Goal: Entertainment & Leisure: Browse casually

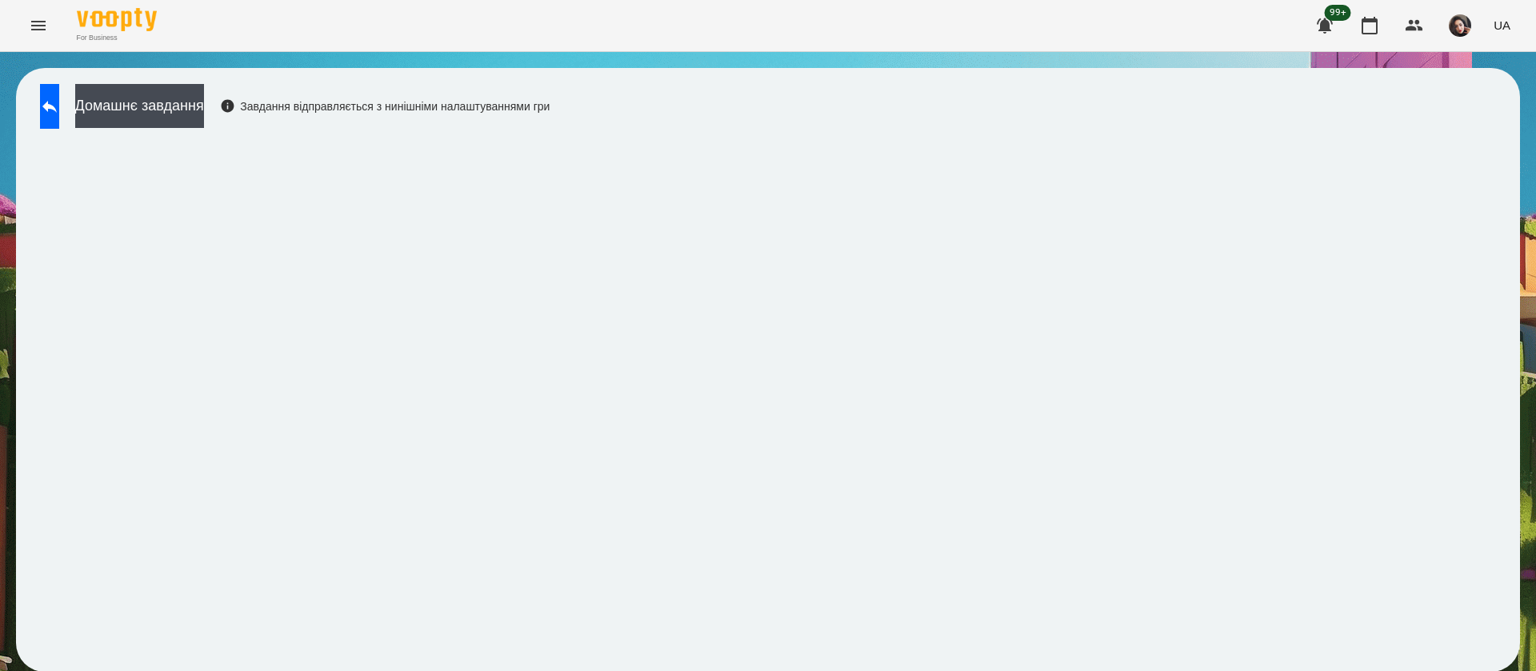
scroll to position [1, 0]
click at [59, 101] on icon at bounding box center [49, 106] width 19 height 19
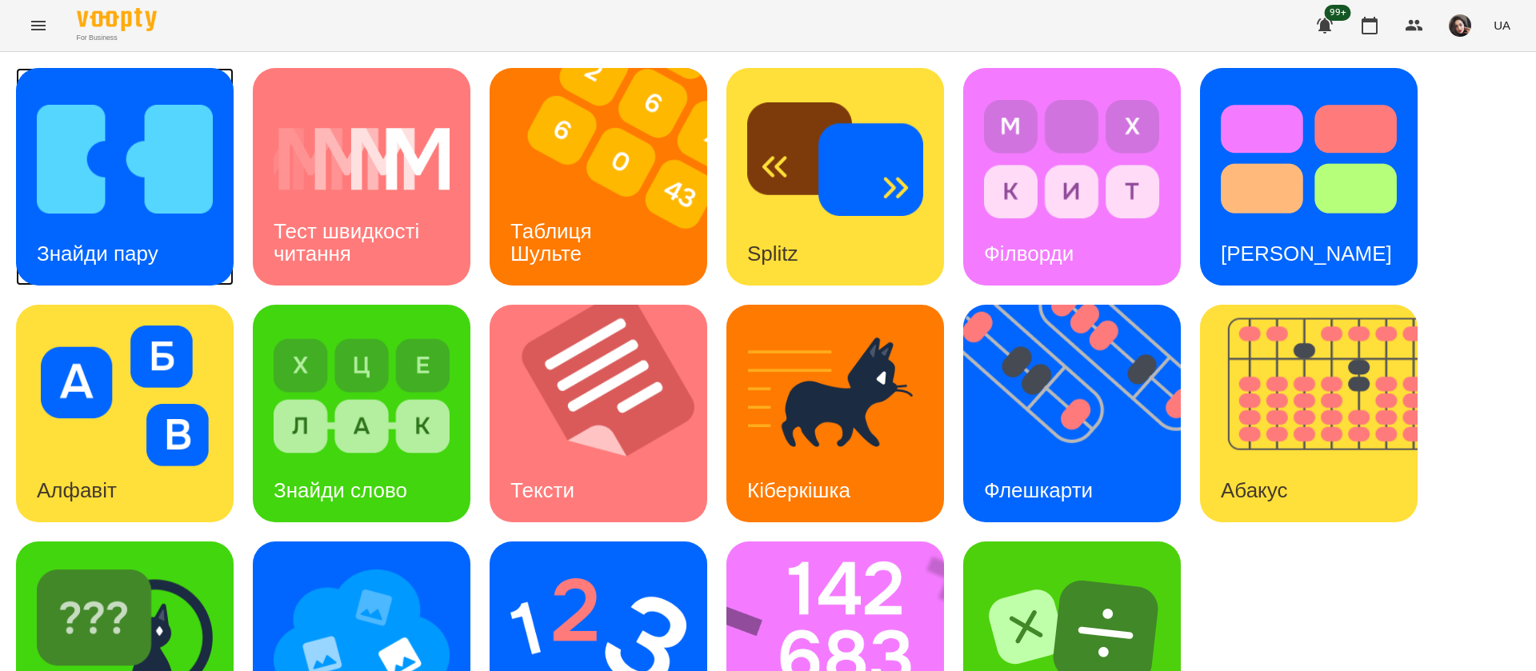
click at [151, 213] on img at bounding box center [125, 159] width 176 height 141
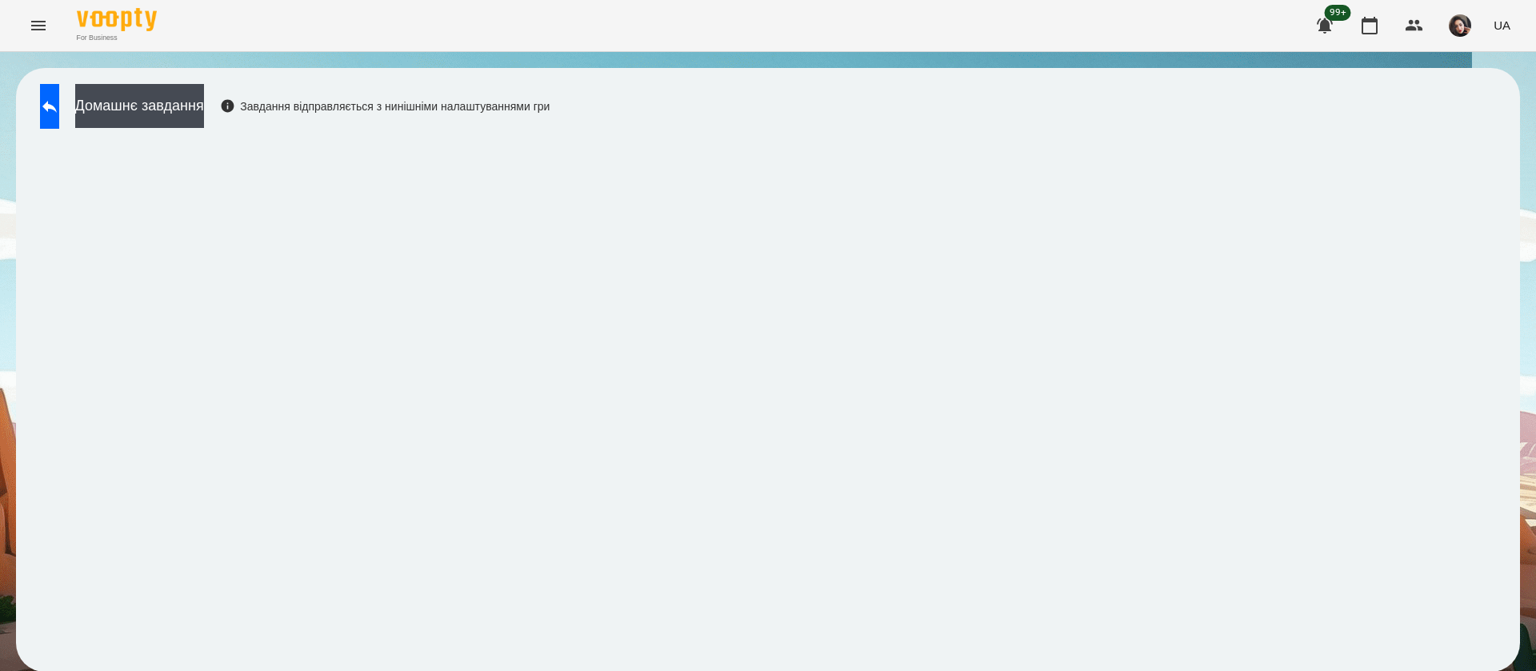
scroll to position [1, 0]
click at [840, 124] on div "Домашнє завдання Завдання відправляється з нинішніми налаштуваннями гри" at bounding box center [768, 370] width 1504 height 604
click at [70, 134] on div "Домашнє завдання Завдання відправляється з нинішніми налаштуваннями гри" at bounding box center [291, 110] width 518 height 53
click at [59, 114] on icon at bounding box center [49, 106] width 19 height 19
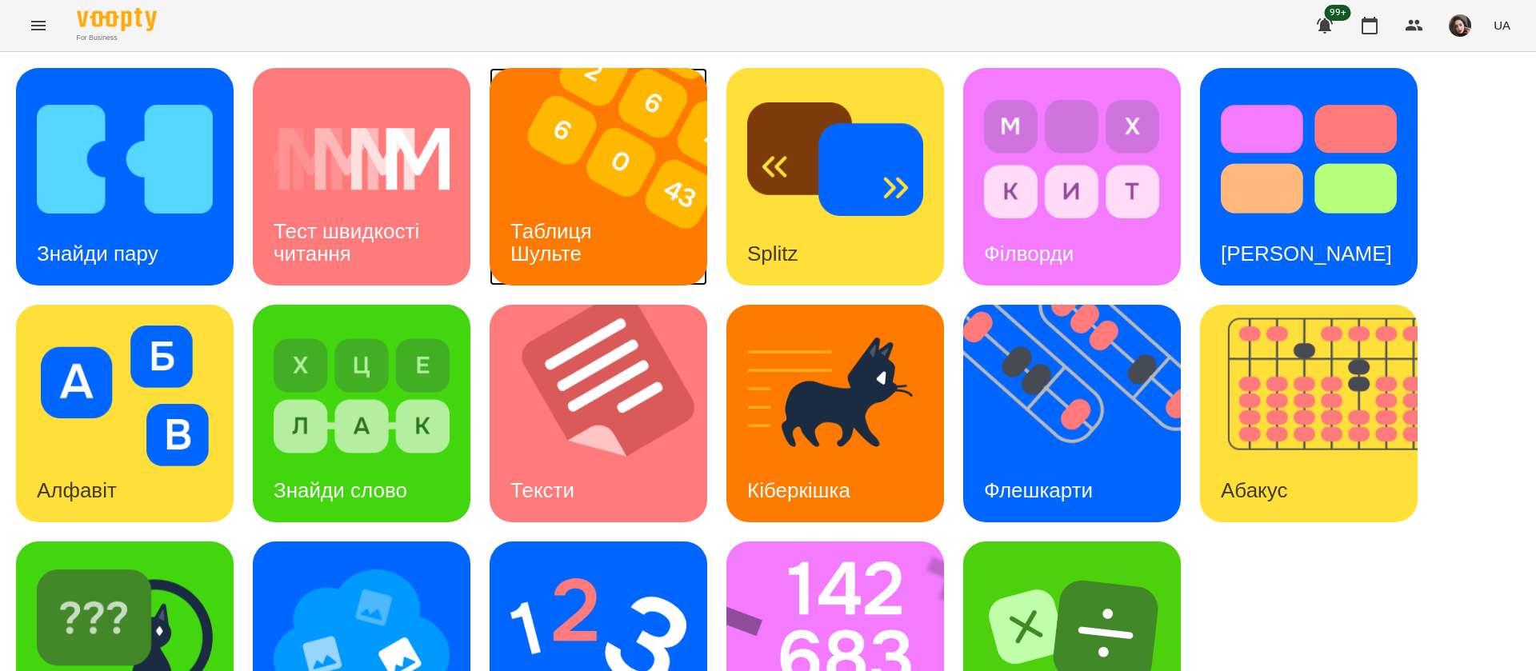
click at [583, 210] on div "Таблиця Шульте" at bounding box center [554, 243] width 129 height 86
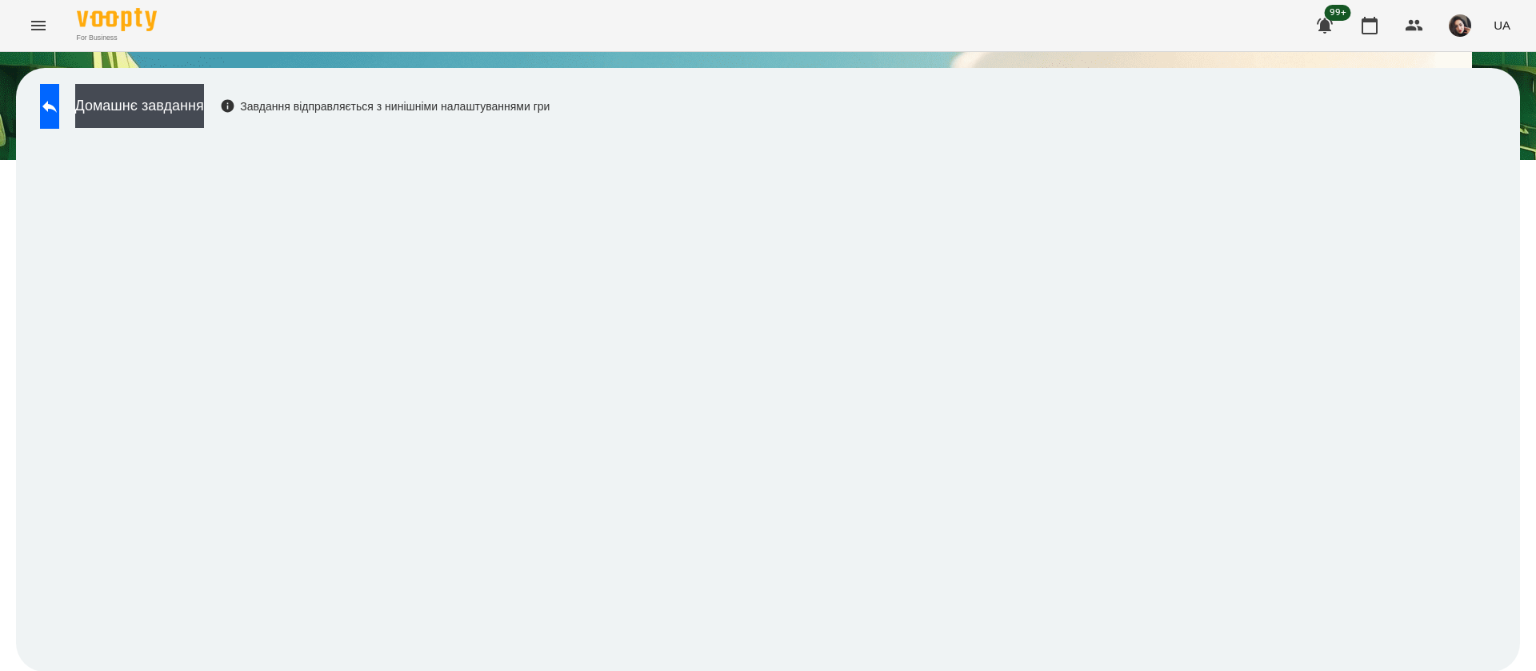
scroll to position [1, 0]
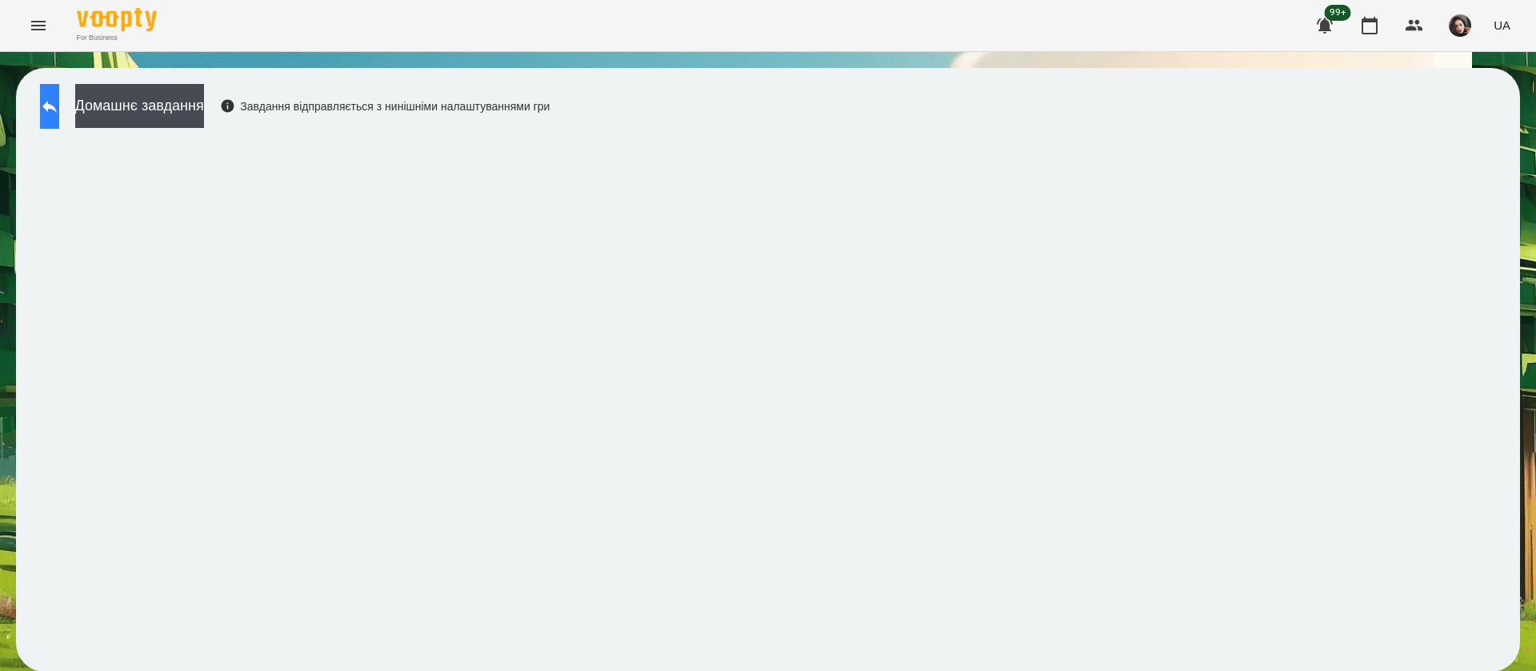
click at [57, 107] on icon at bounding box center [49, 107] width 14 height 12
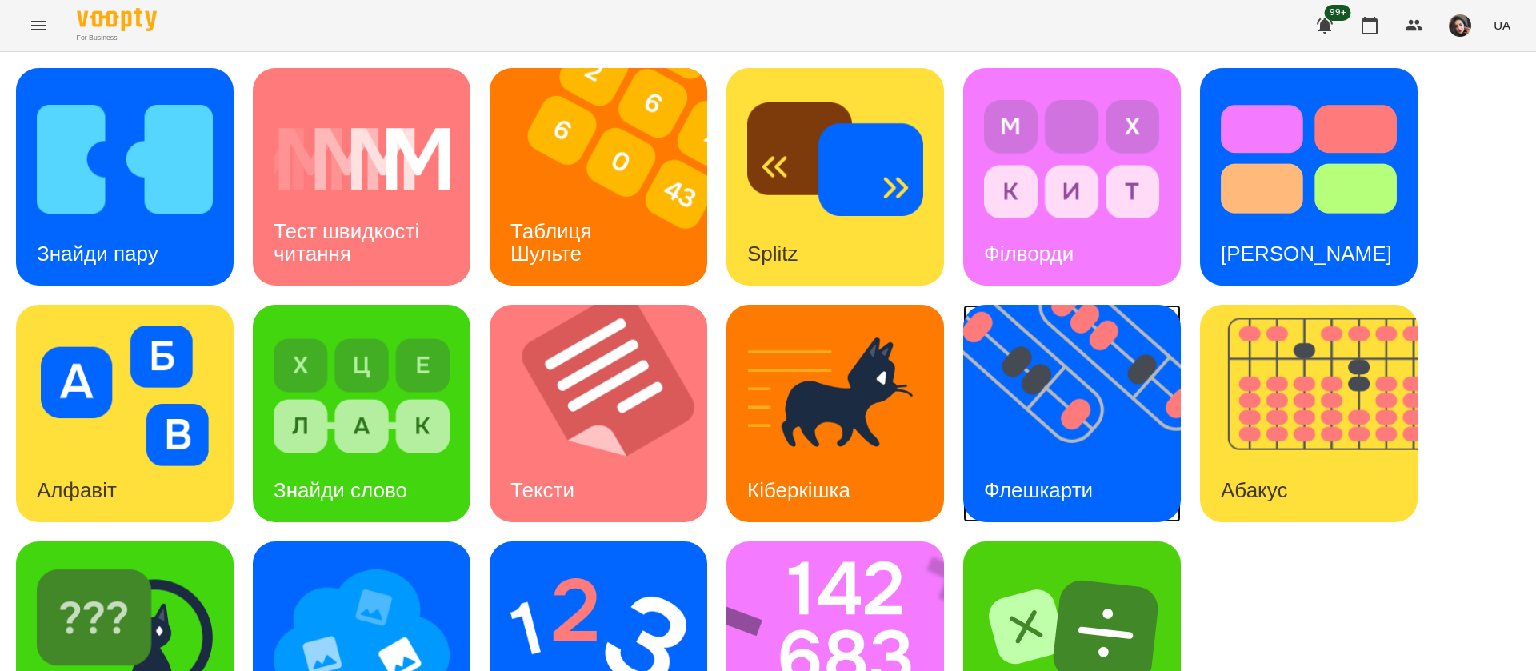
click at [1125, 398] on img at bounding box center [1082, 414] width 238 height 218
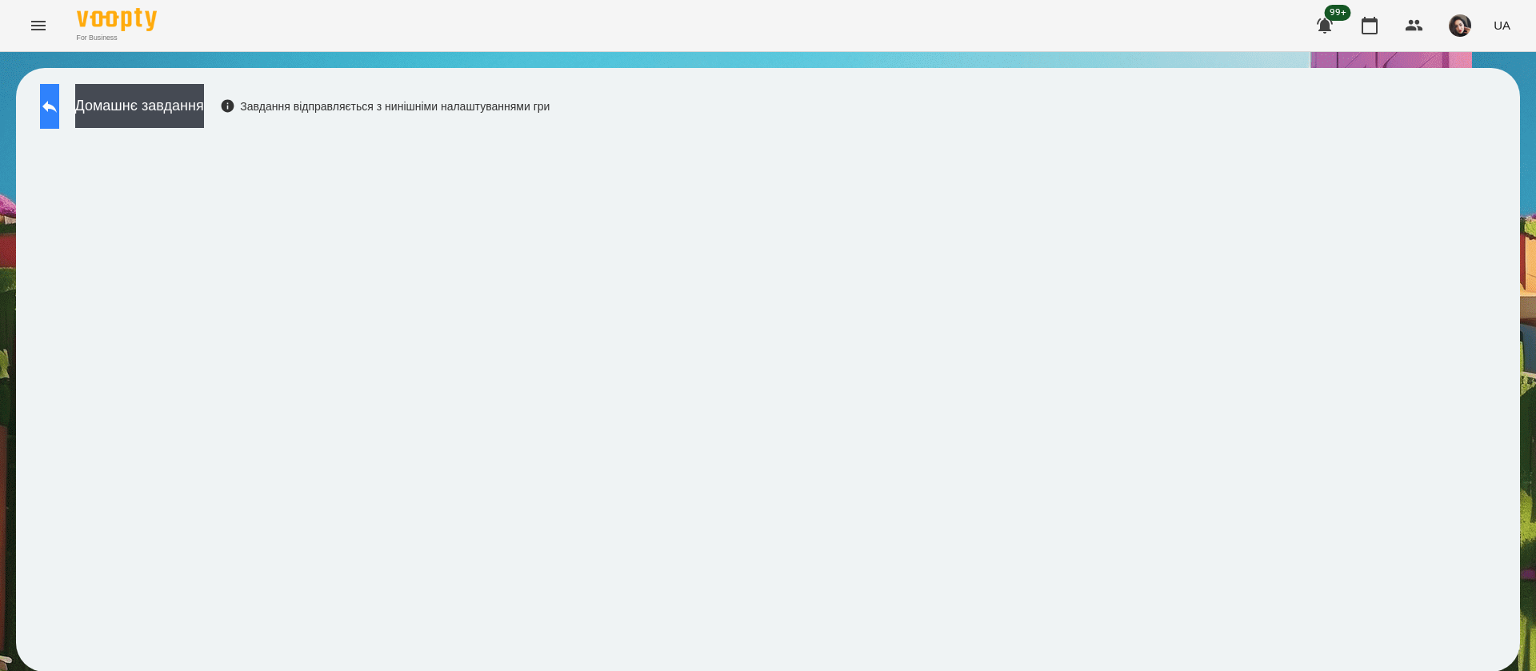
click at [50, 112] on button at bounding box center [49, 106] width 19 height 45
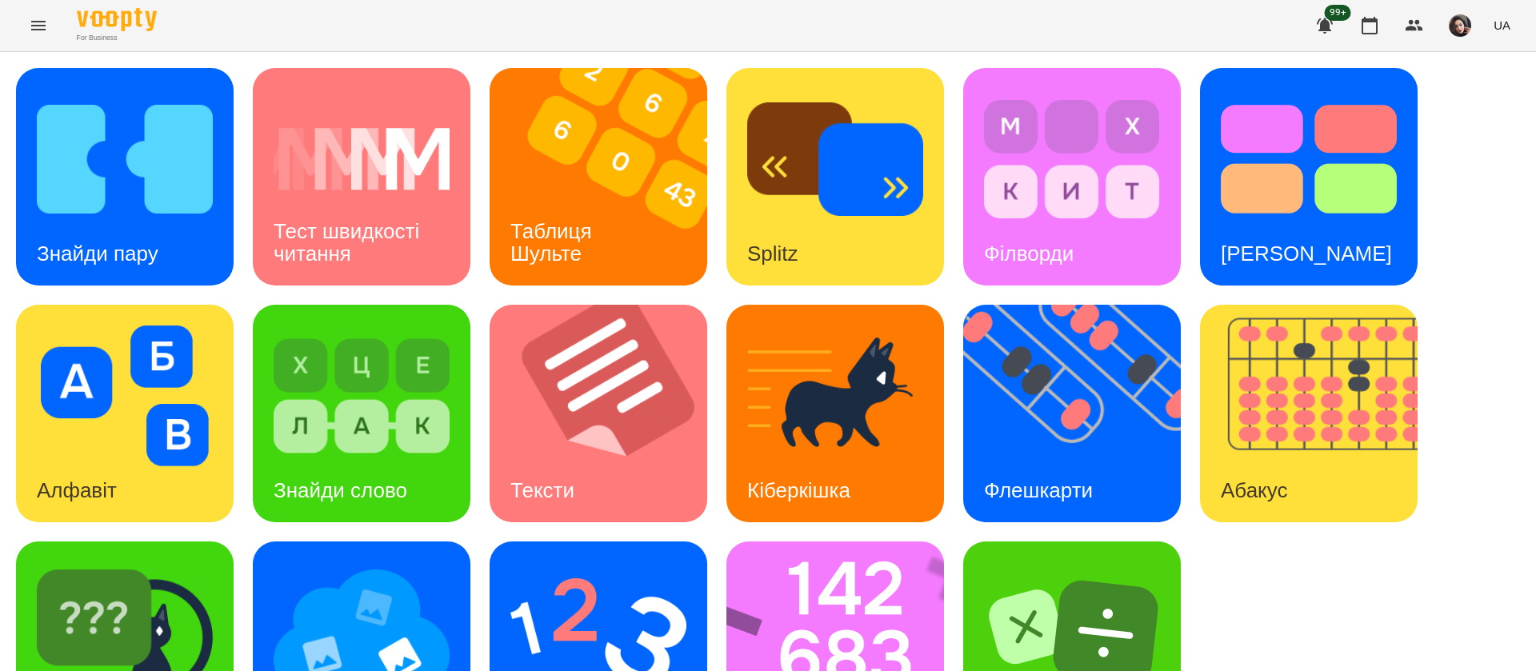
scroll to position [104, 0]
click at [163, 563] on img at bounding box center [125, 633] width 176 height 141
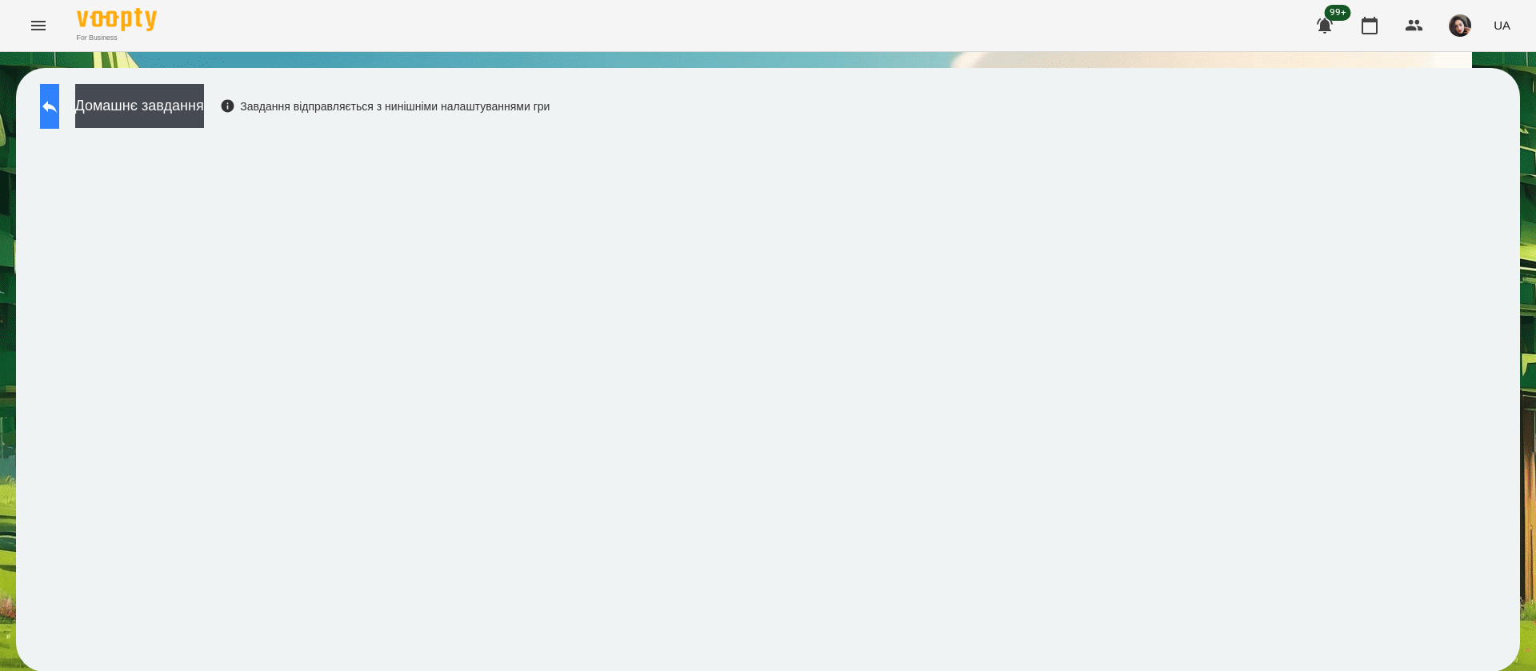
click at [50, 110] on button at bounding box center [49, 106] width 19 height 45
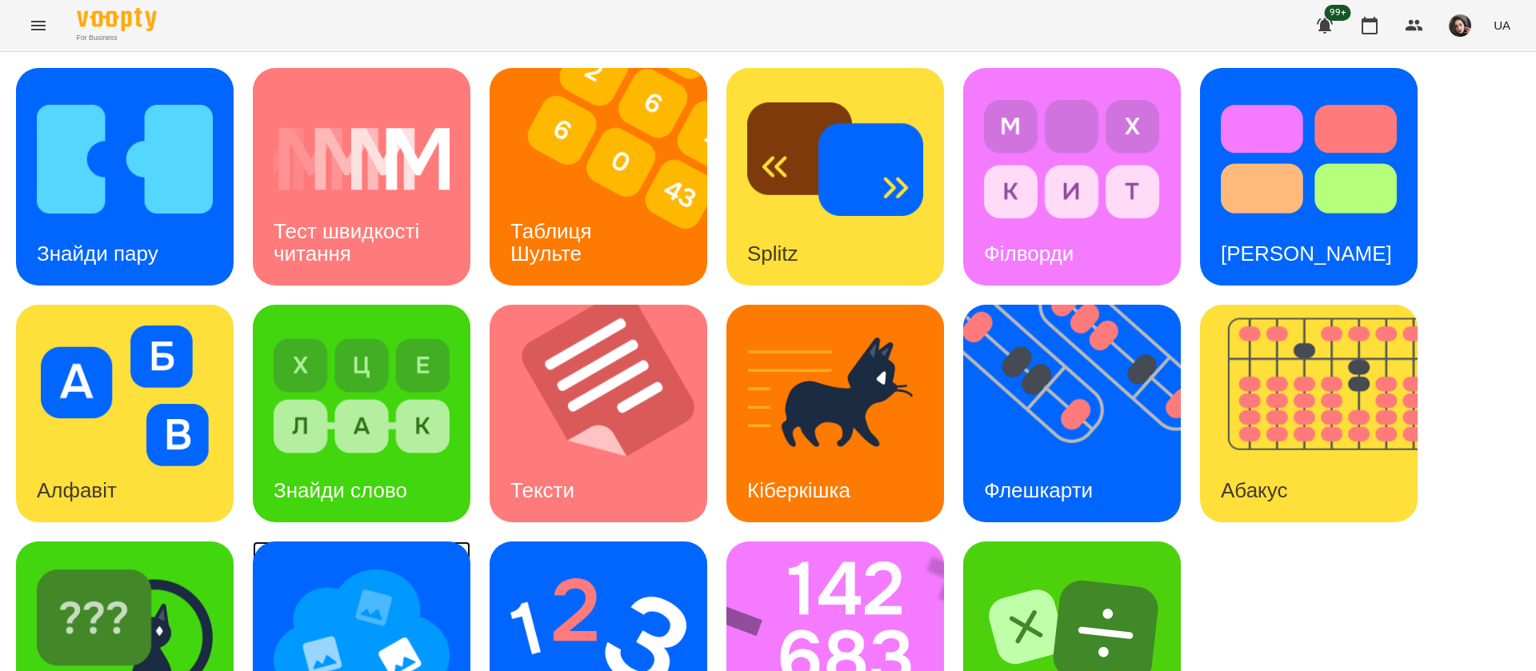
click at [343, 635] on img at bounding box center [362, 633] width 176 height 141
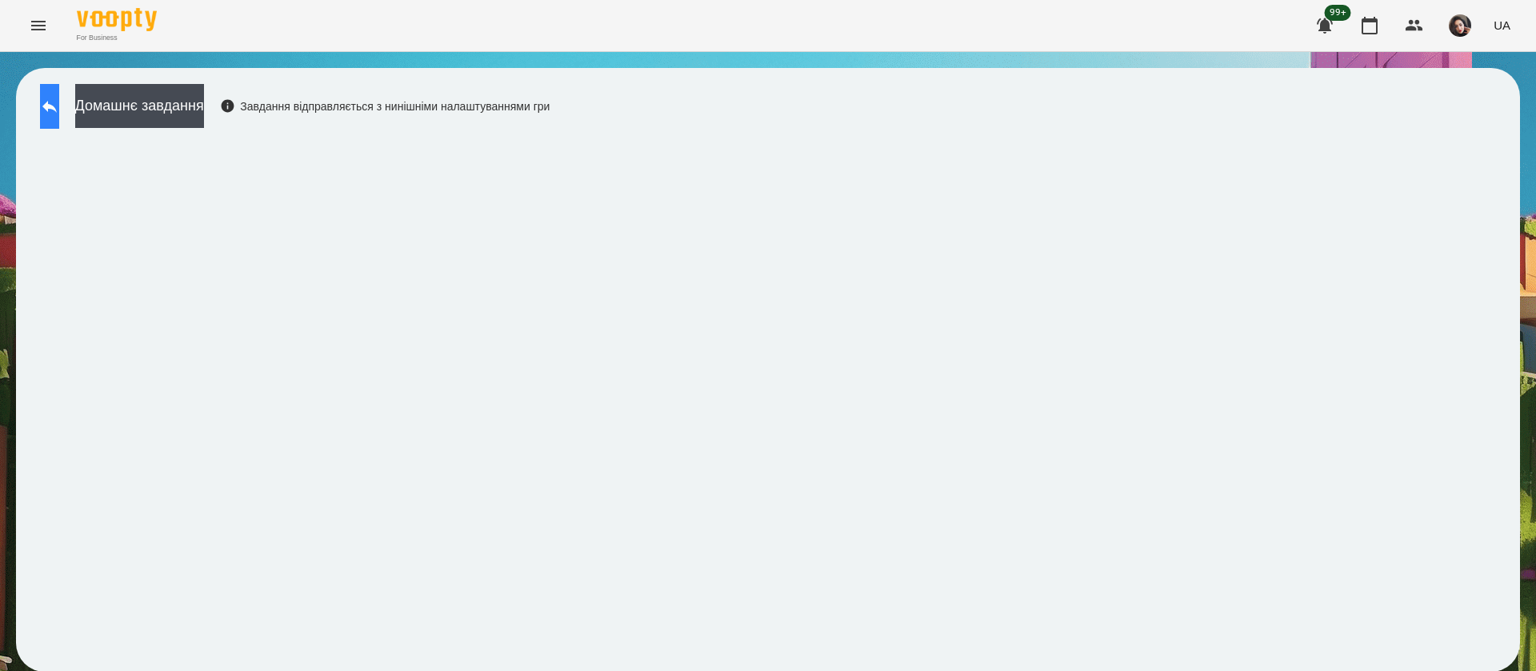
click at [59, 90] on button at bounding box center [49, 106] width 19 height 45
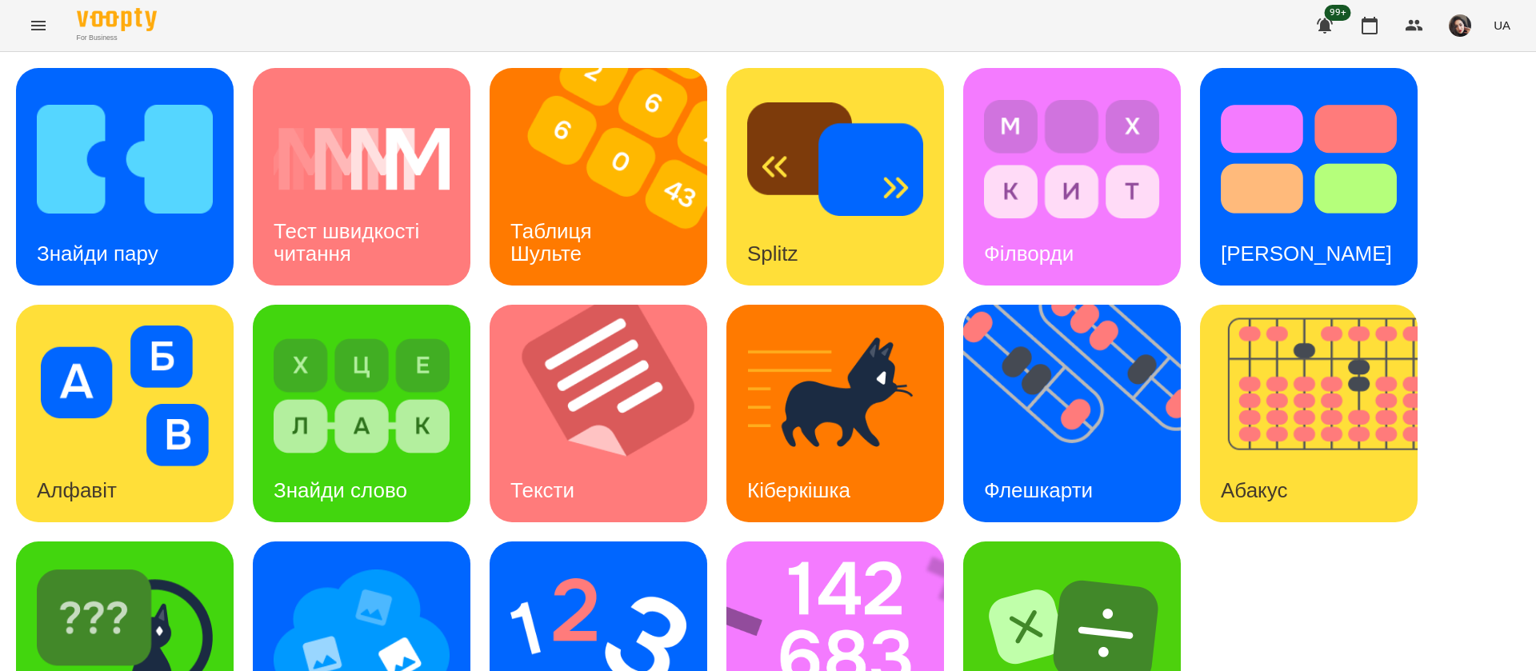
scroll to position [104, 0]
click at [507, 542] on div "Ментальний рахунок" at bounding box center [599, 651] width 218 height 218
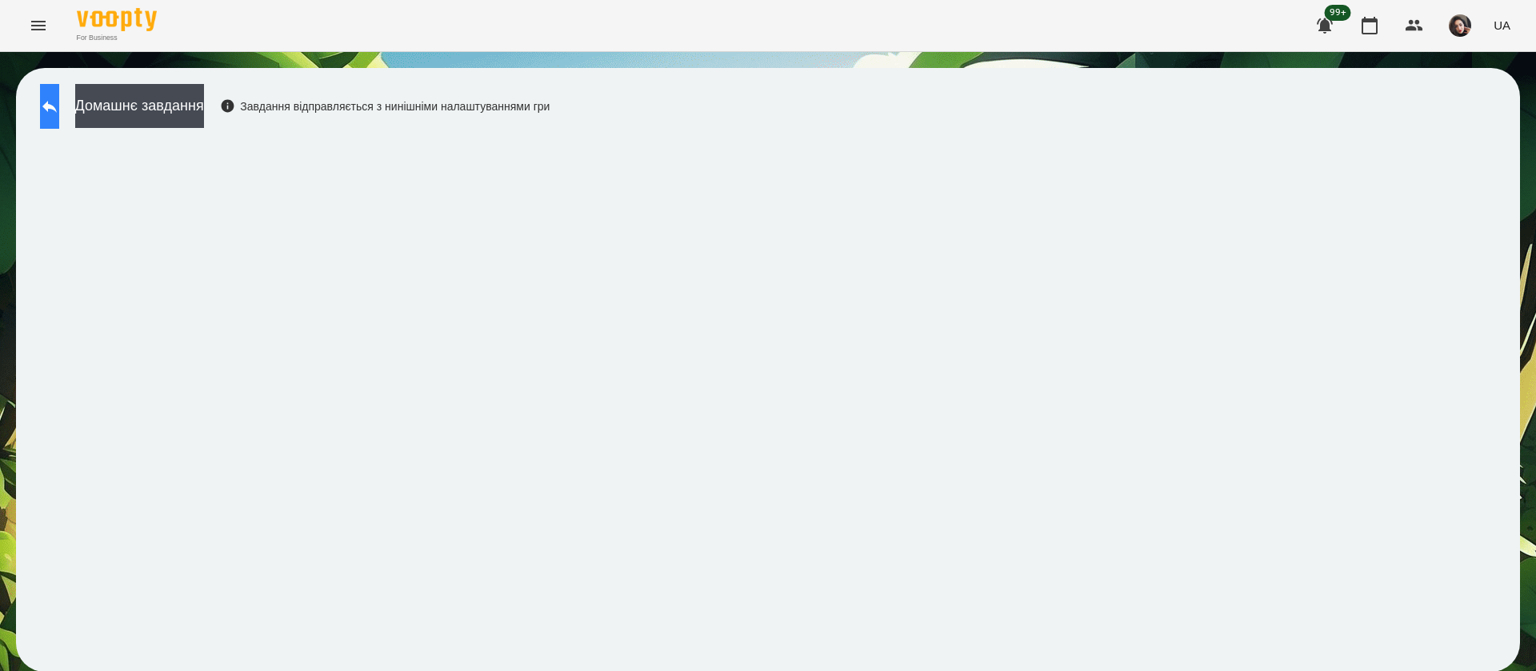
click at [59, 122] on button at bounding box center [49, 106] width 19 height 45
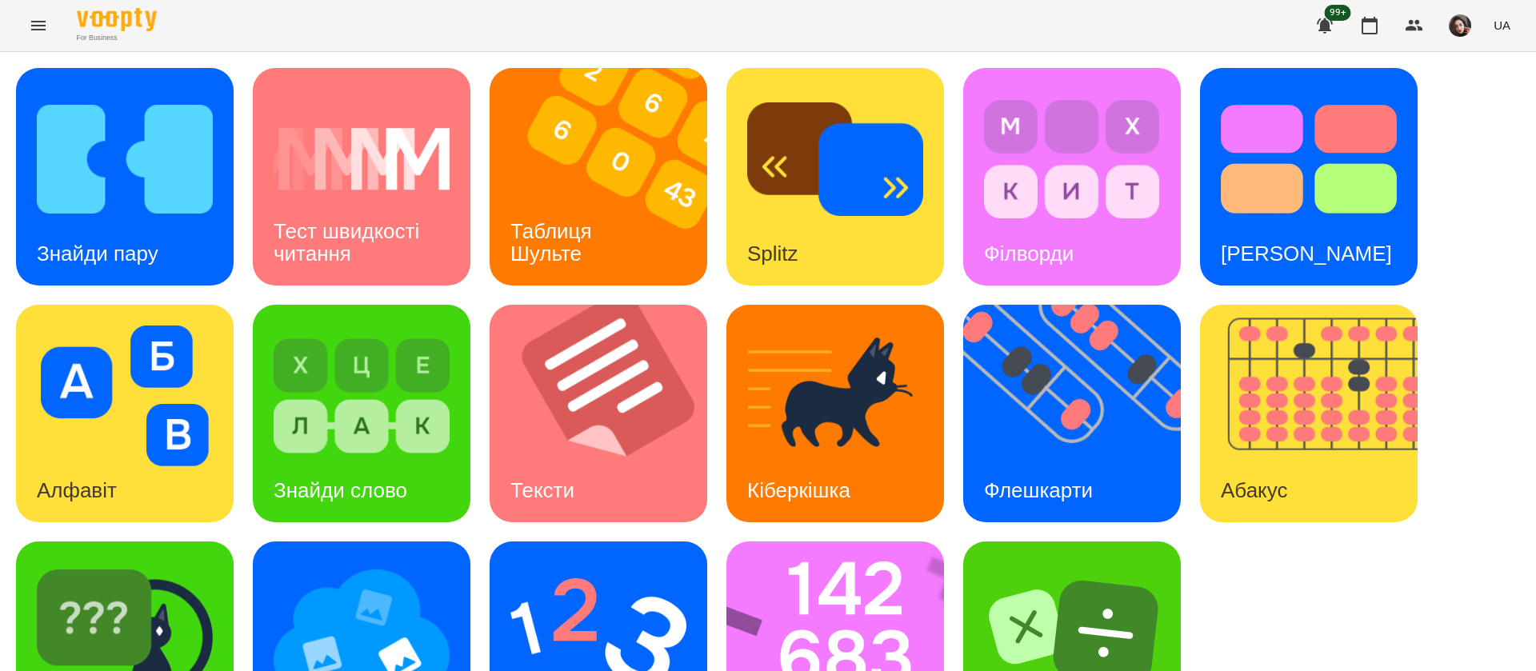
scroll to position [104, 0]
click at [185, 601] on div "[PERSON_NAME]" at bounding box center [125, 651] width 218 height 218
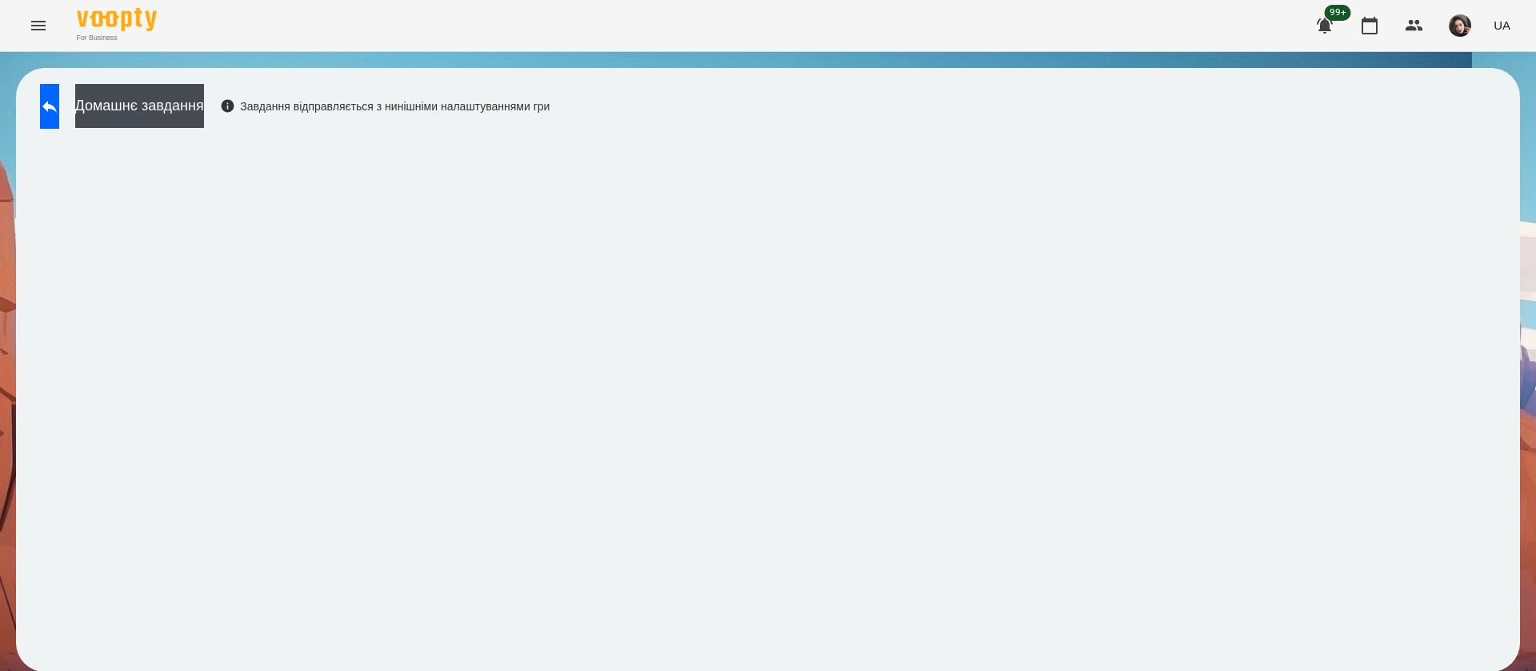
scroll to position [1, 0]
click at [59, 103] on icon at bounding box center [49, 106] width 19 height 19
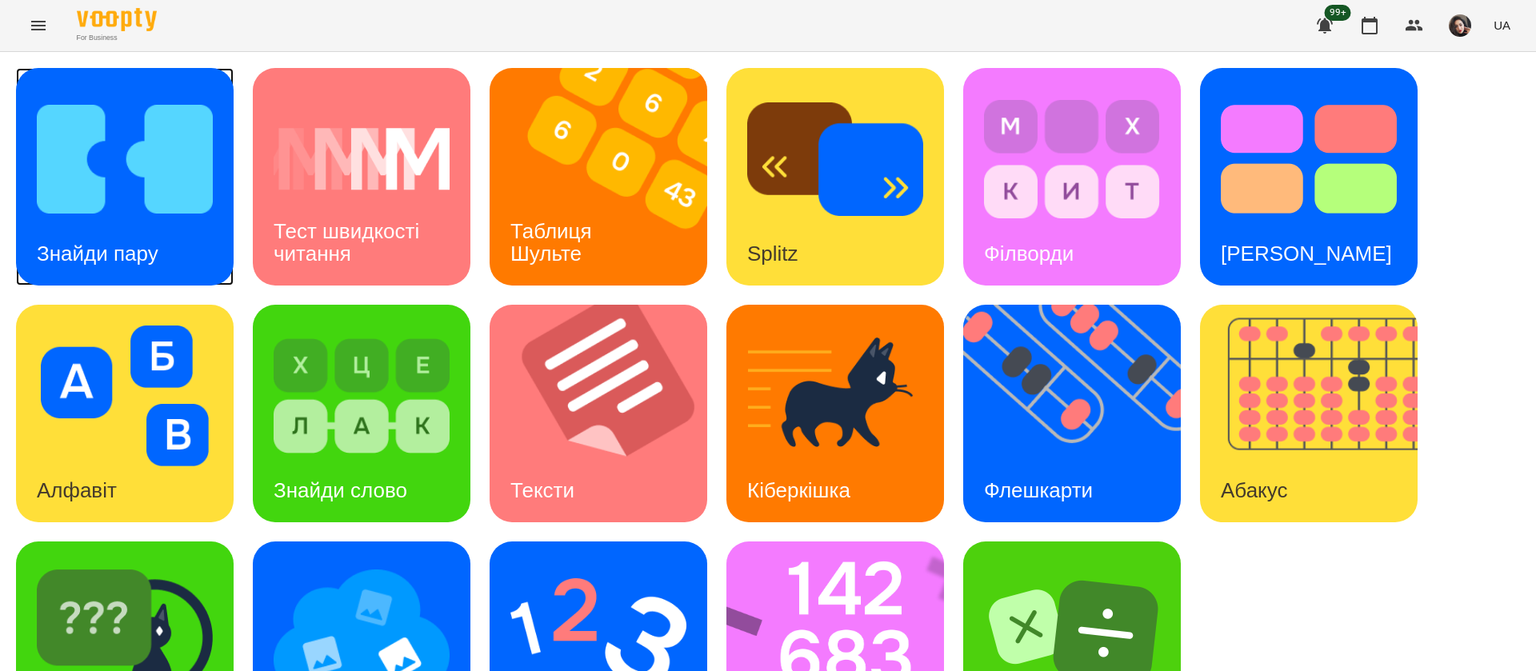
click at [98, 242] on h3 "Знайди пару" at bounding box center [98, 254] width 122 height 24
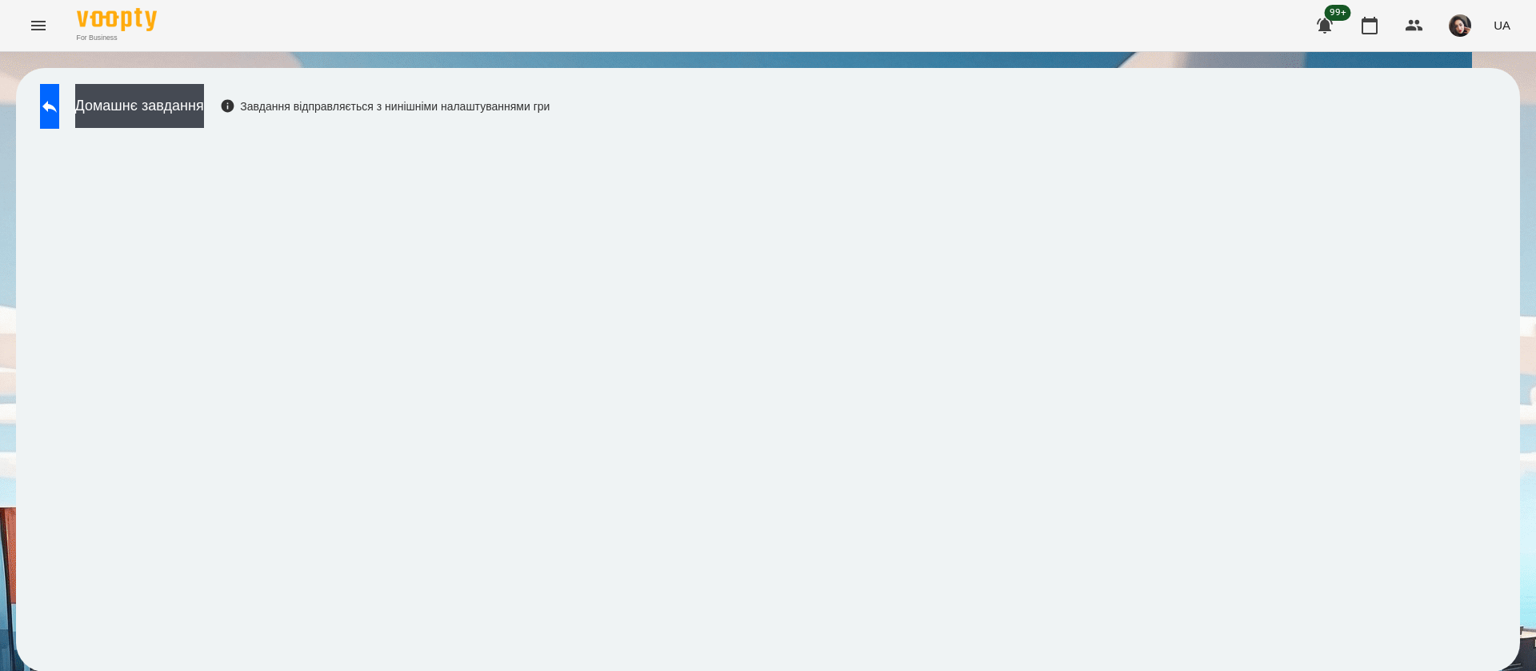
click at [1502, 28] on span "UA" at bounding box center [1502, 25] width 17 height 17
click at [1478, 134] on div "Русский" at bounding box center [1473, 119] width 82 height 29
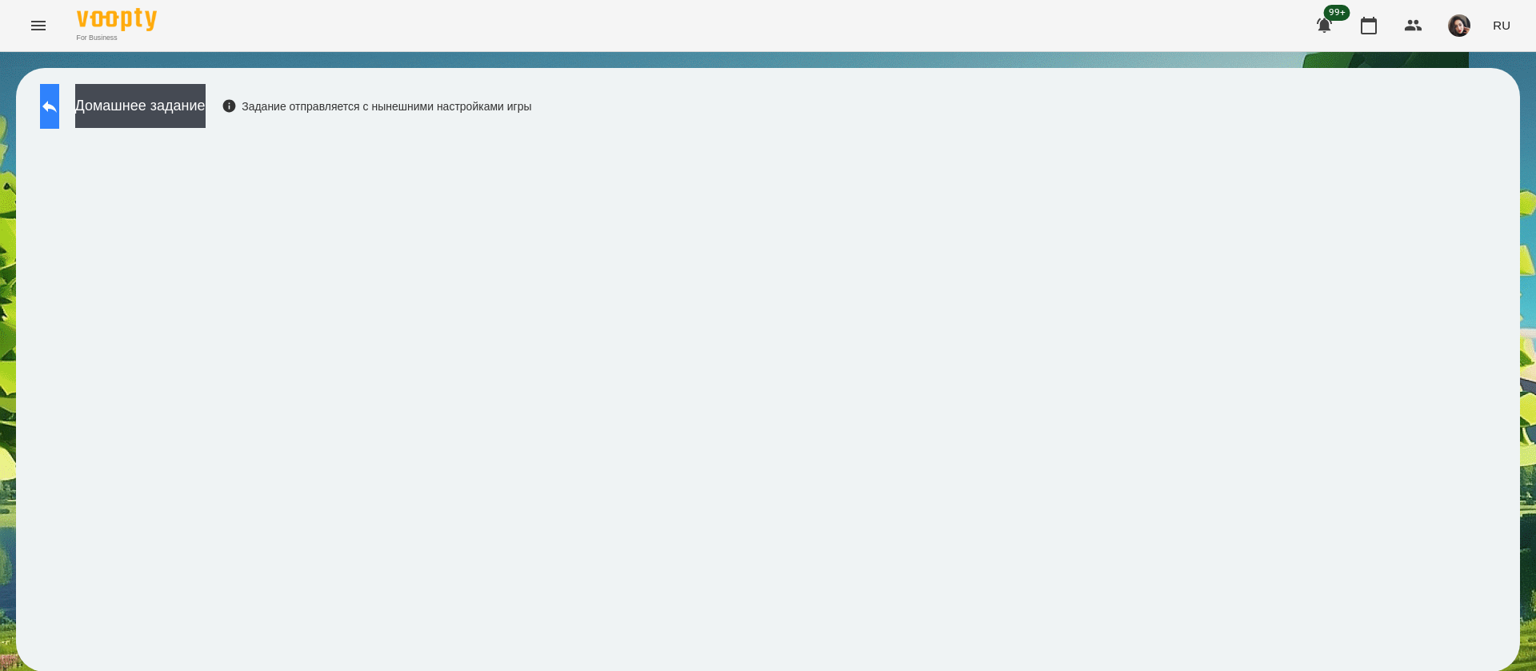
click at [51, 123] on button at bounding box center [49, 106] width 19 height 45
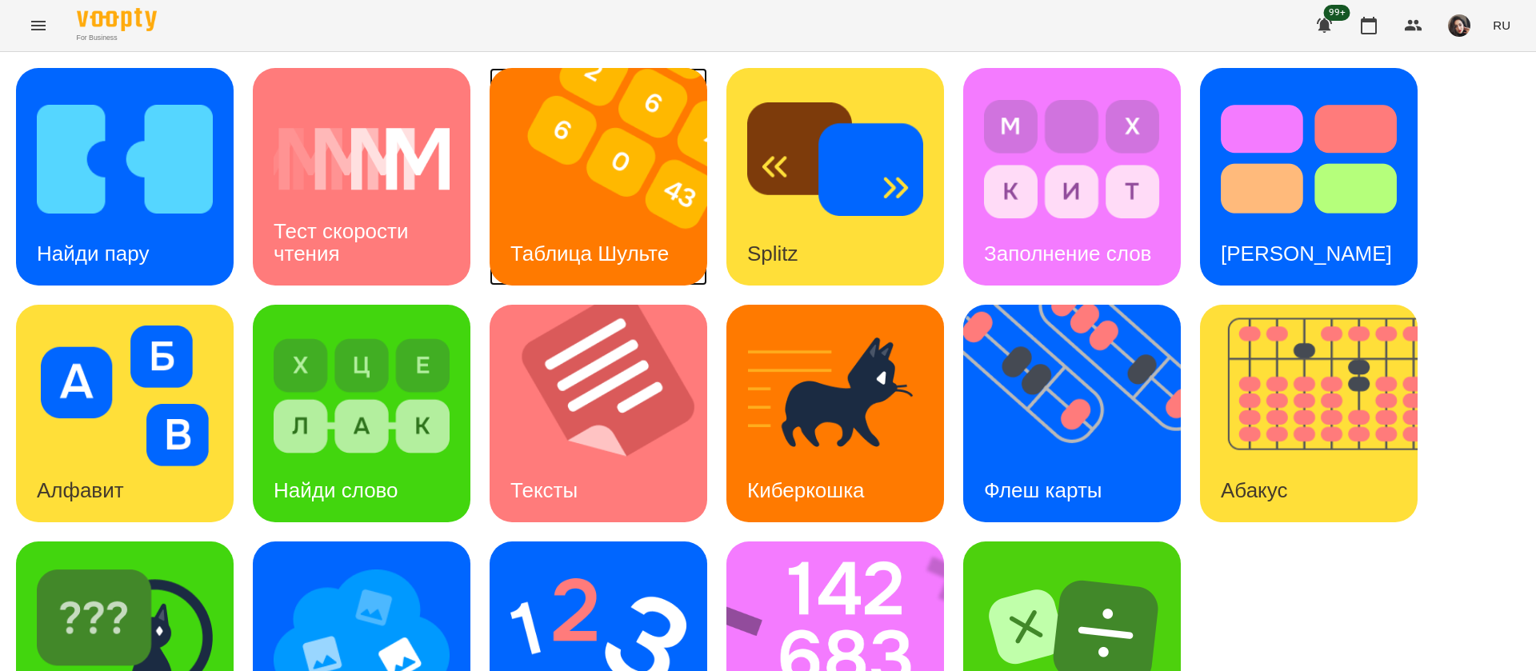
click at [575, 181] on img at bounding box center [609, 177] width 238 height 218
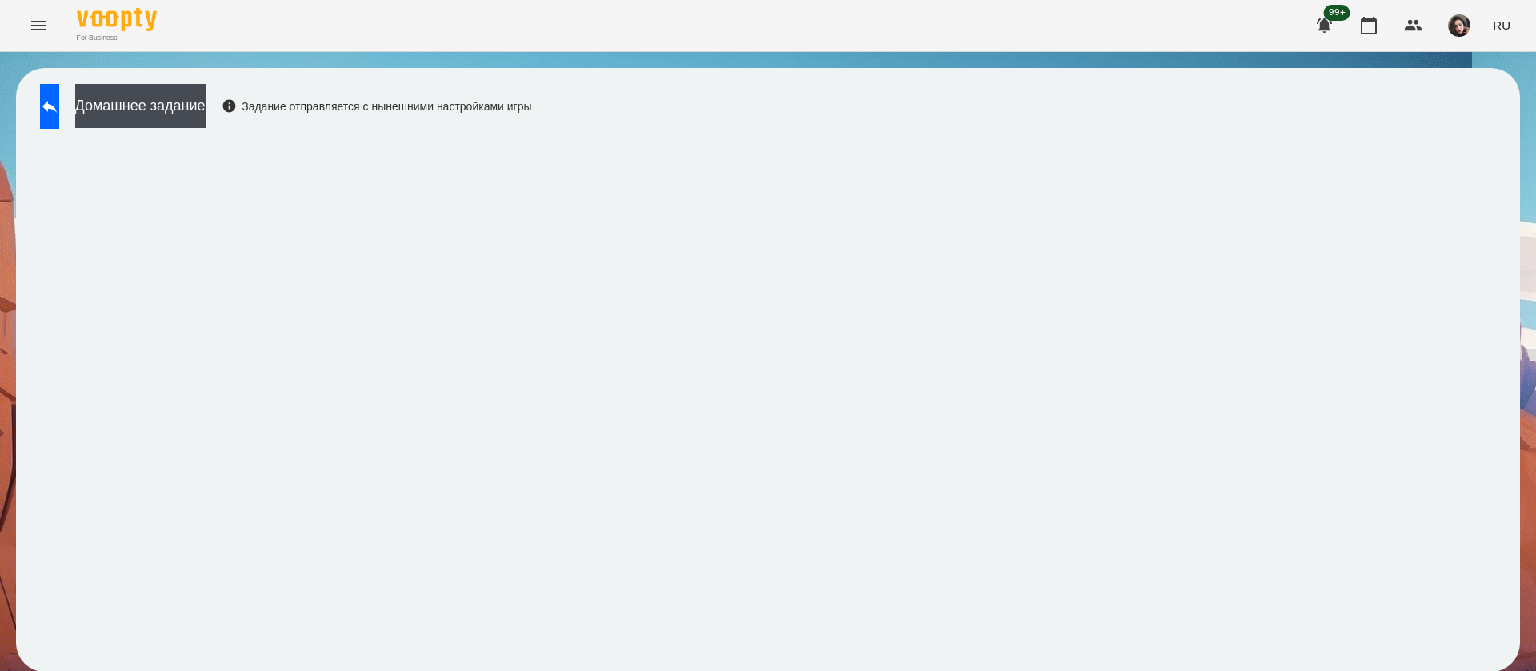
scroll to position [1, 0]
click at [57, 107] on icon at bounding box center [49, 107] width 14 height 12
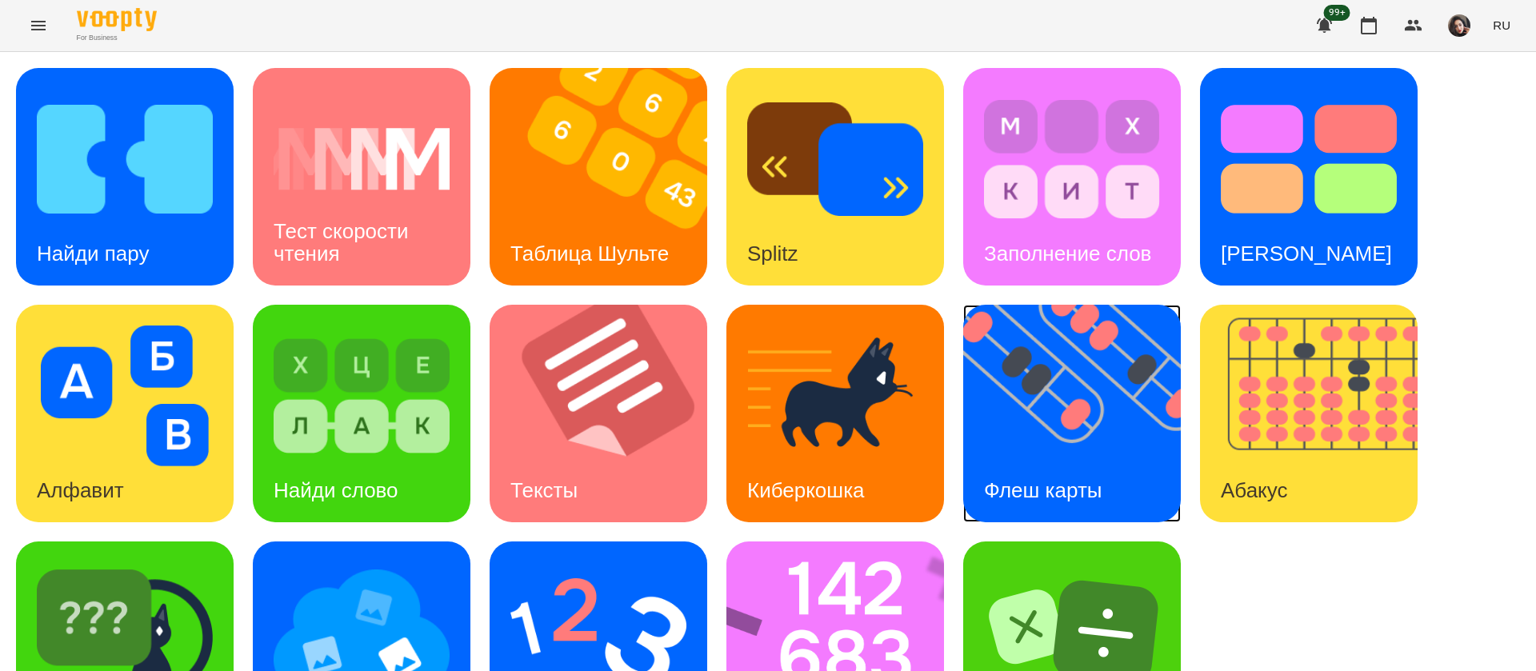
click at [1080, 438] on img at bounding box center [1082, 414] width 238 height 218
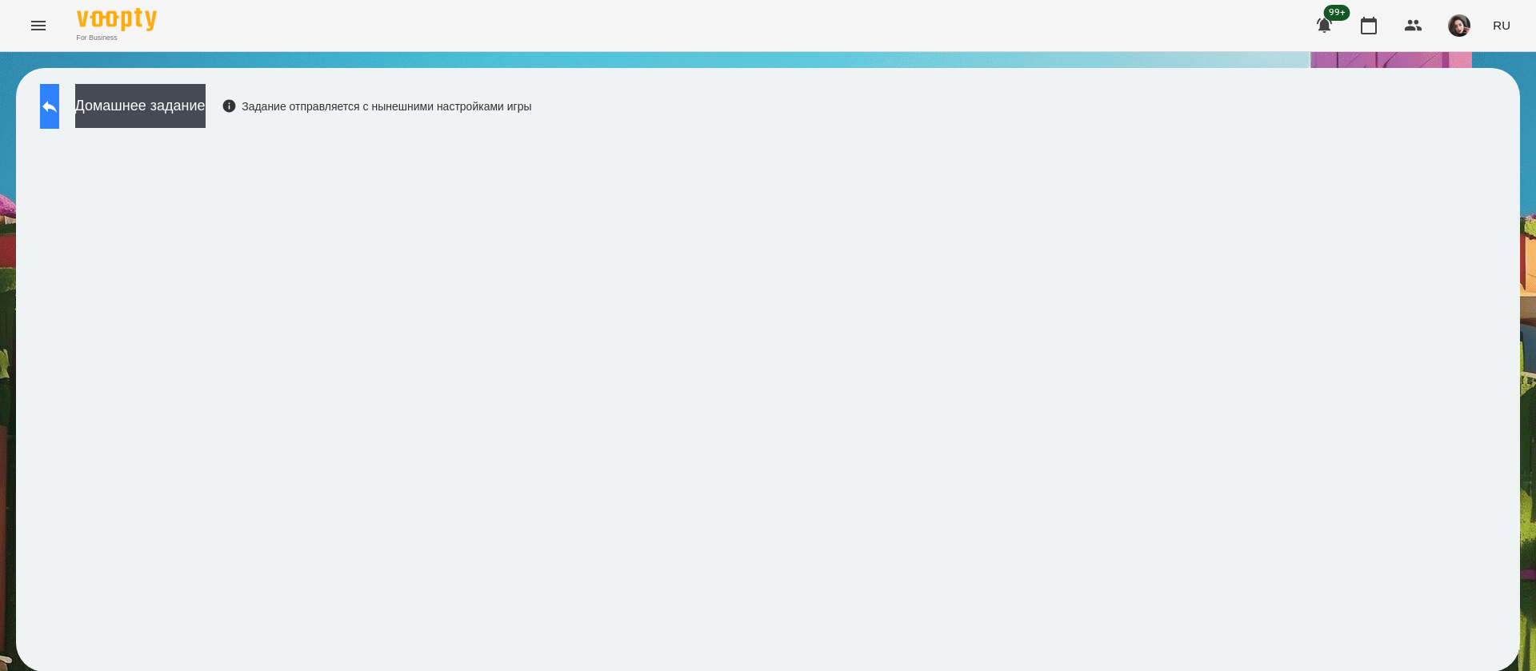
click at [59, 115] on button at bounding box center [49, 106] width 19 height 45
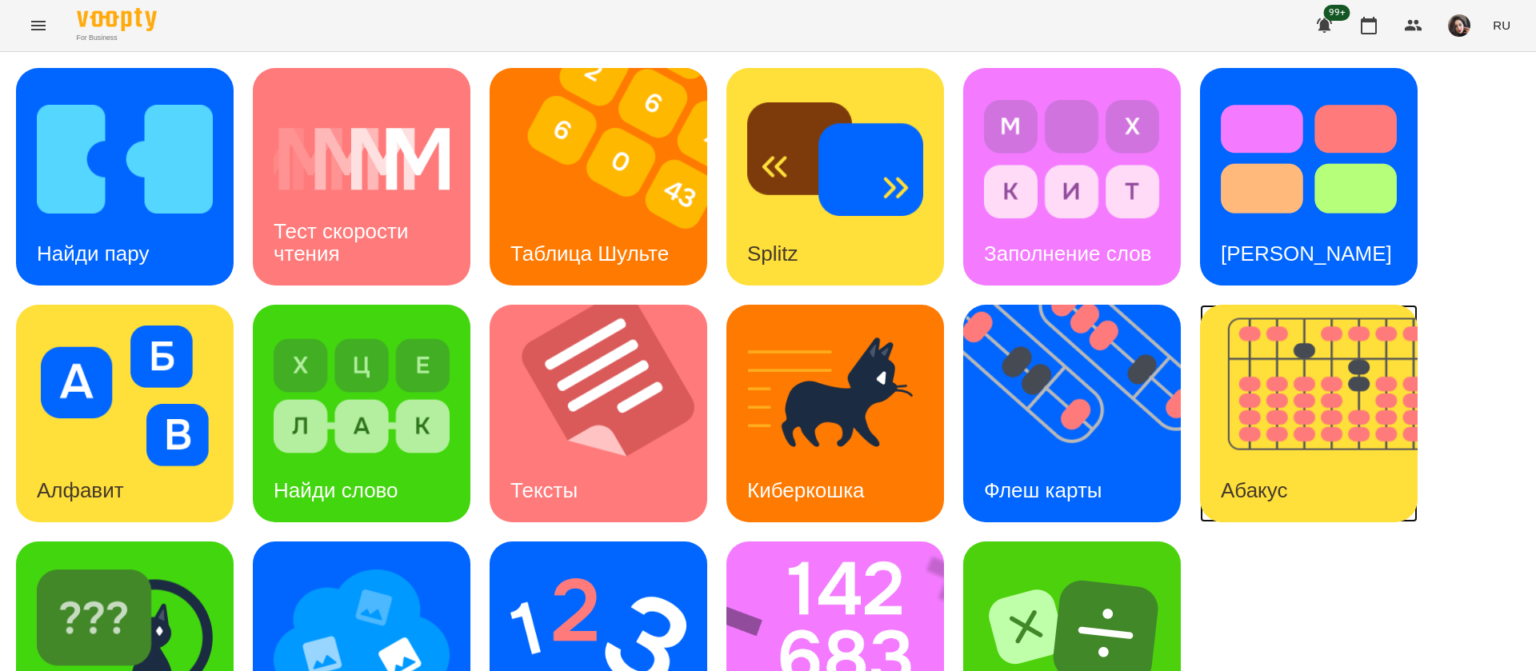
click at [1255, 425] on img at bounding box center [1319, 414] width 238 height 218
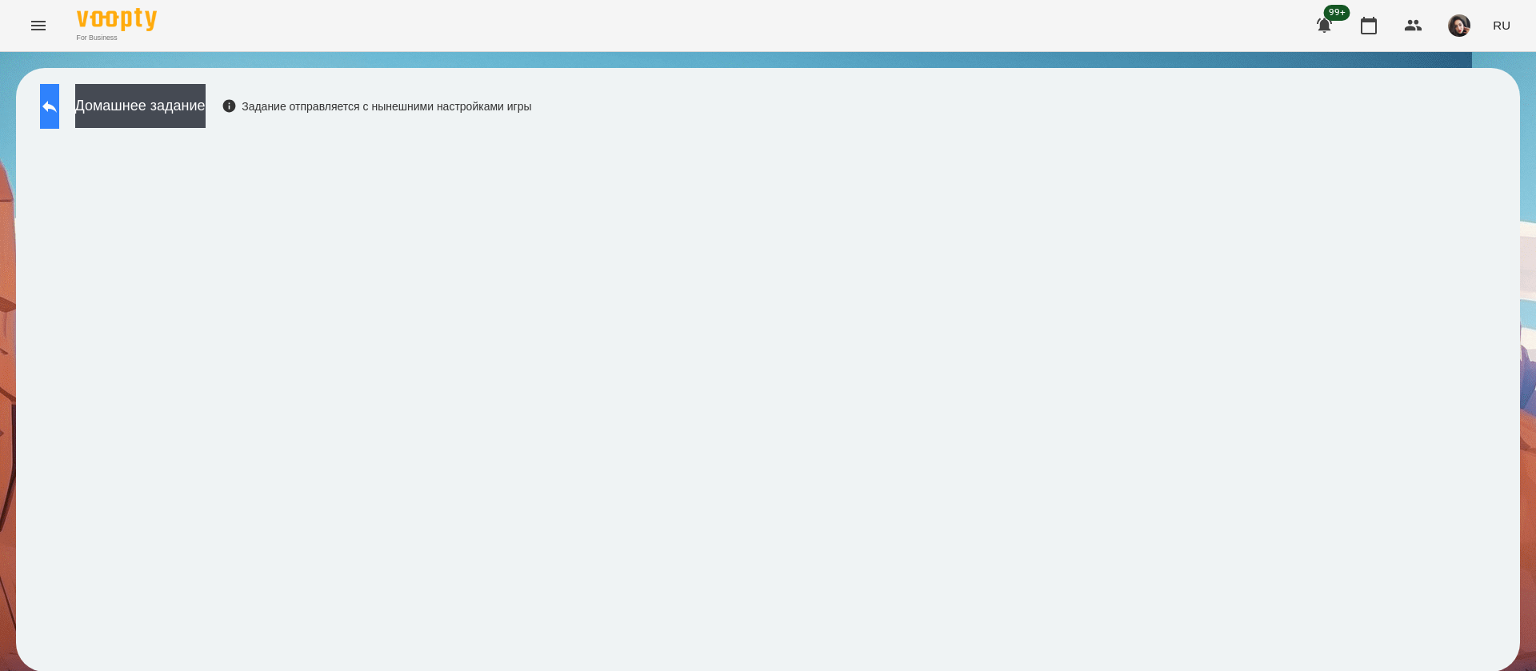
click at [59, 110] on icon at bounding box center [49, 106] width 19 height 19
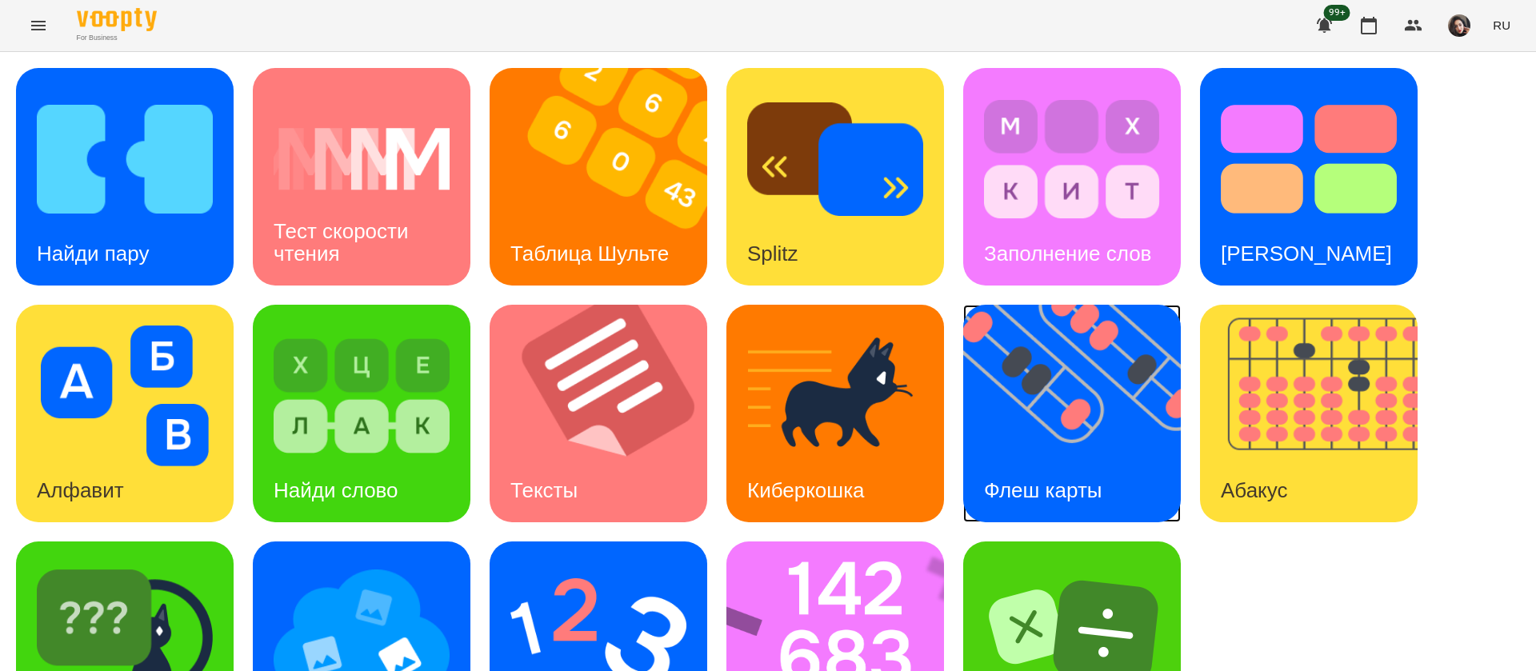
click at [1020, 440] on img at bounding box center [1082, 414] width 238 height 218
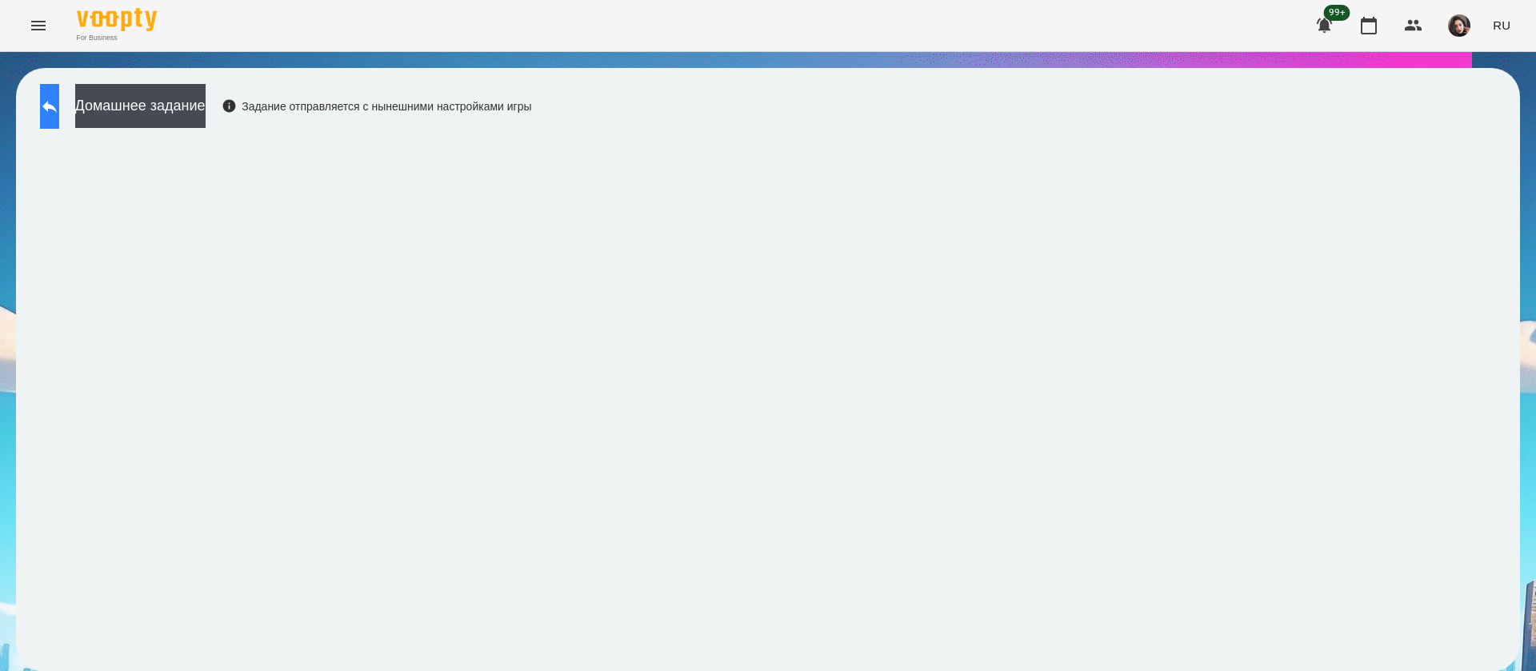
click at [52, 113] on button at bounding box center [49, 106] width 19 height 45
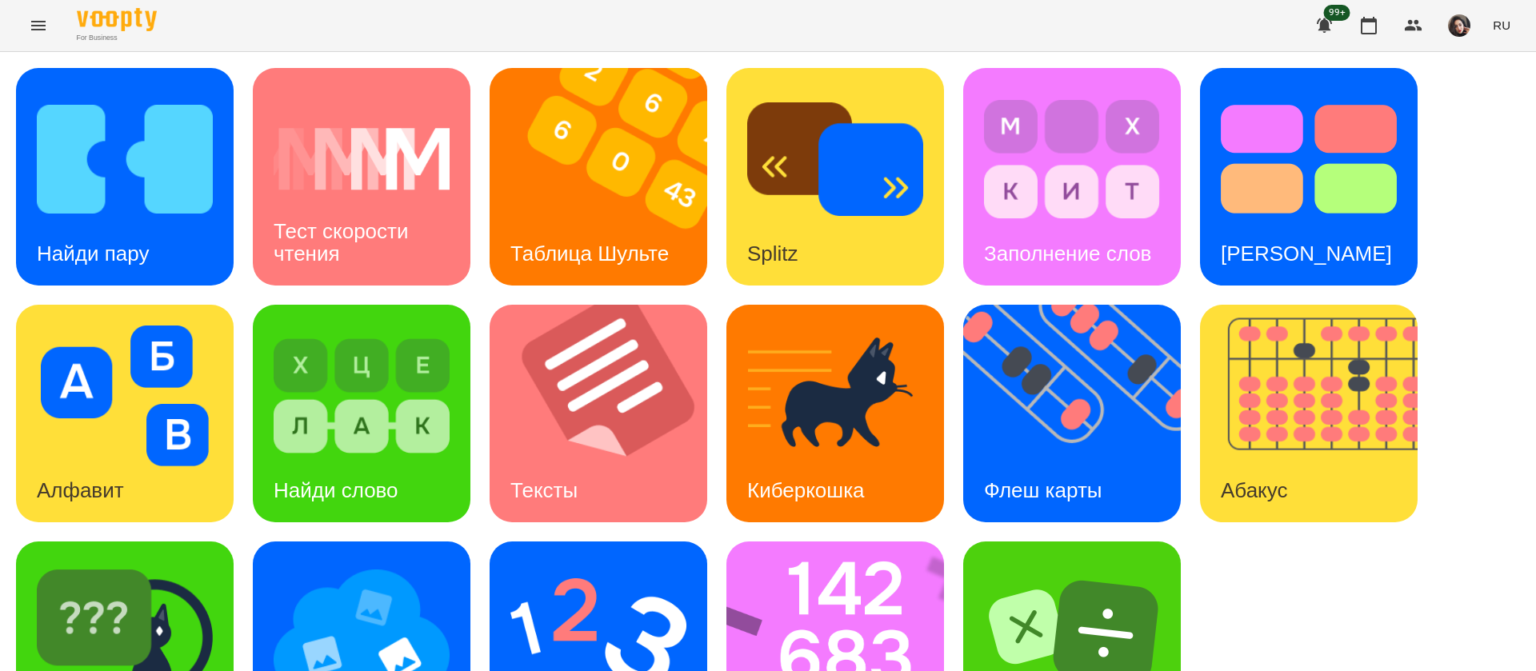
scroll to position [104, 0]
click at [857, 542] on img at bounding box center [846, 651] width 238 height 218
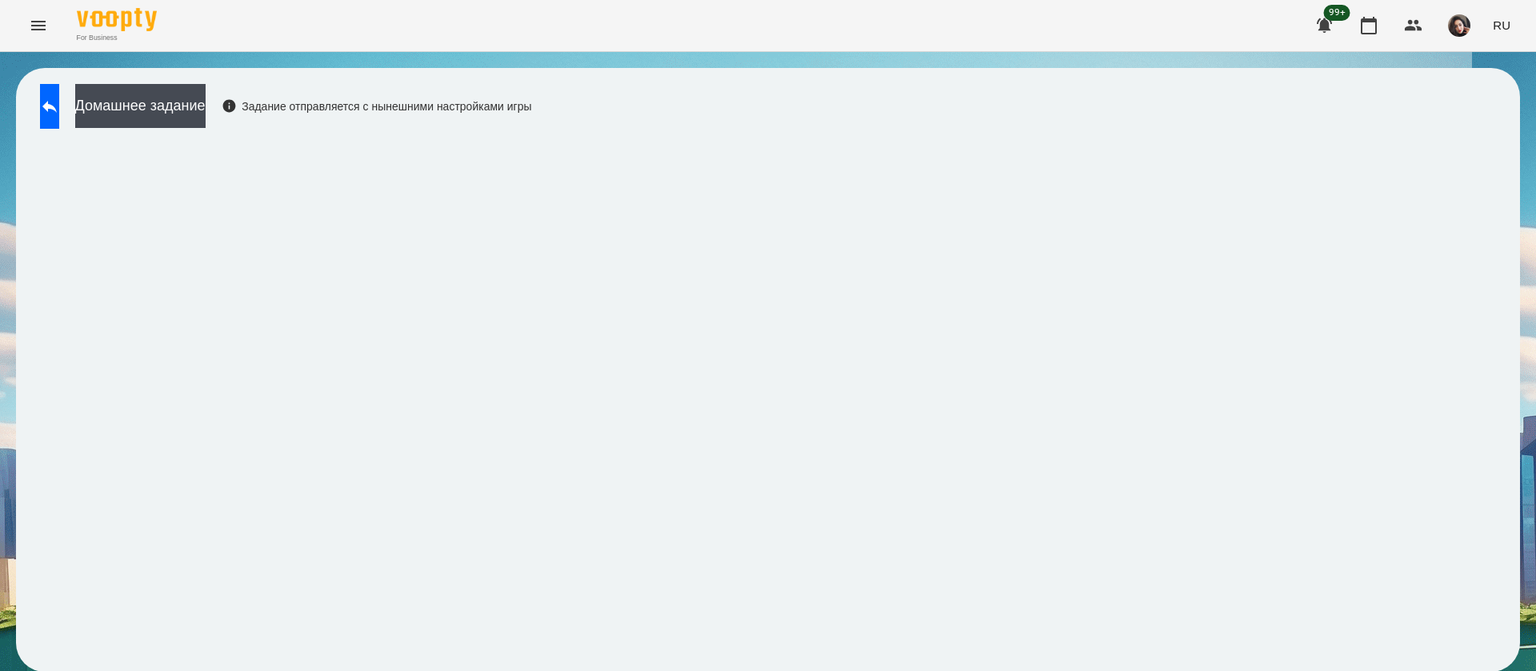
scroll to position [1, 0]
click at [59, 97] on icon at bounding box center [49, 106] width 19 height 19
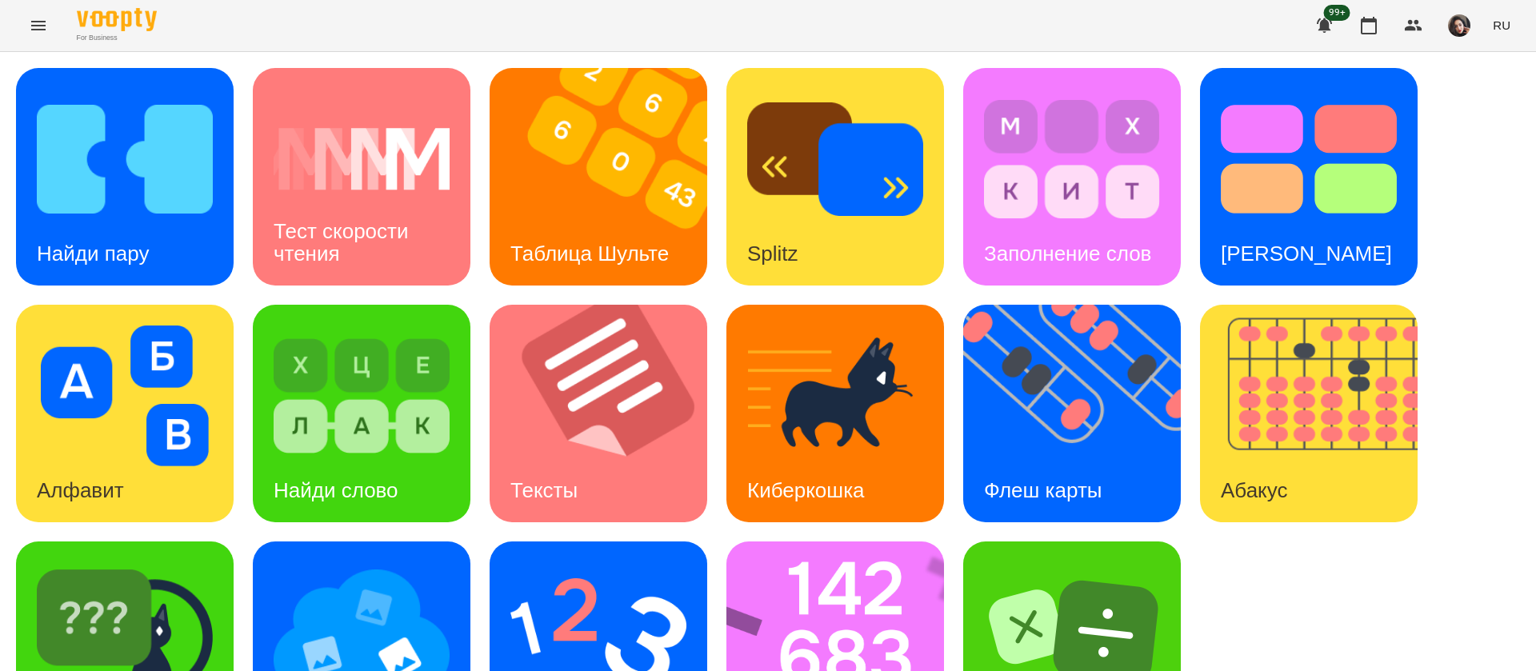
scroll to position [104, 0]
click at [1139, 333] on img at bounding box center [1082, 414] width 238 height 218
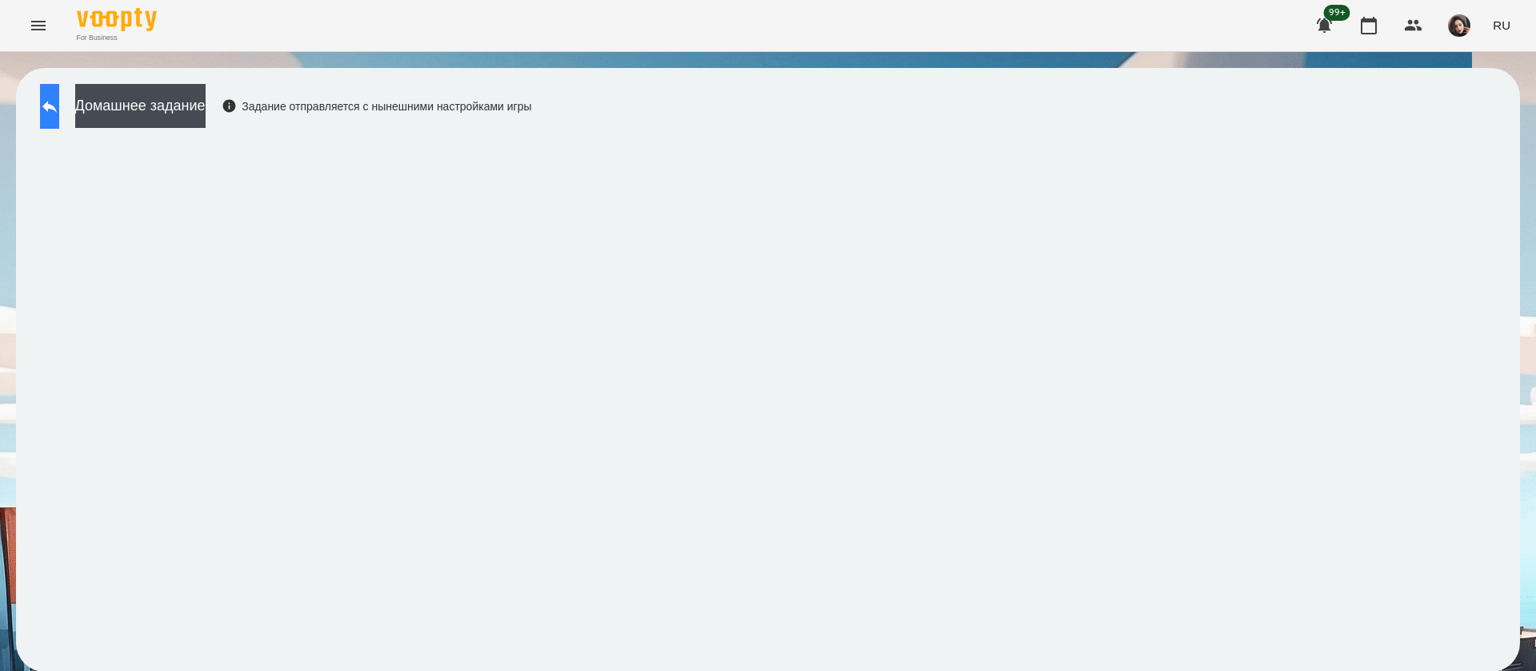
click at [59, 98] on icon at bounding box center [49, 106] width 19 height 19
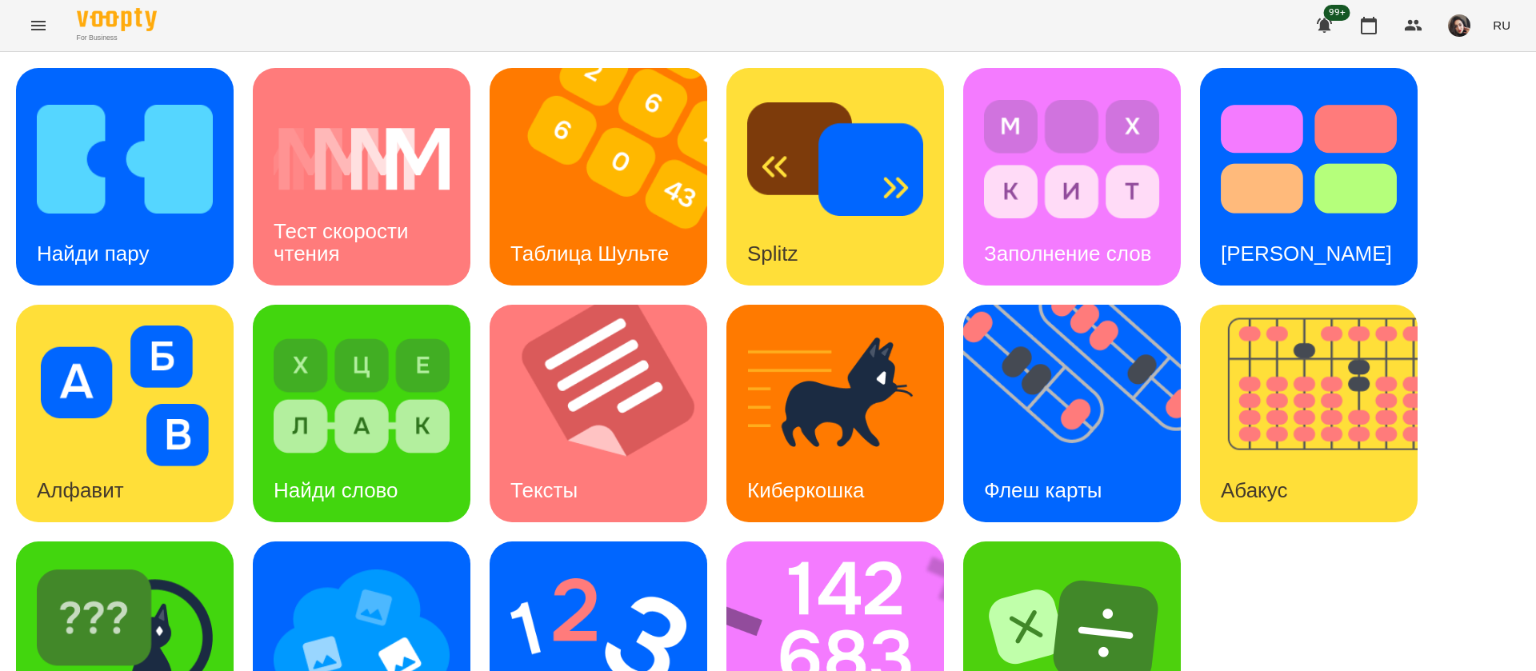
scroll to position [104, 0]
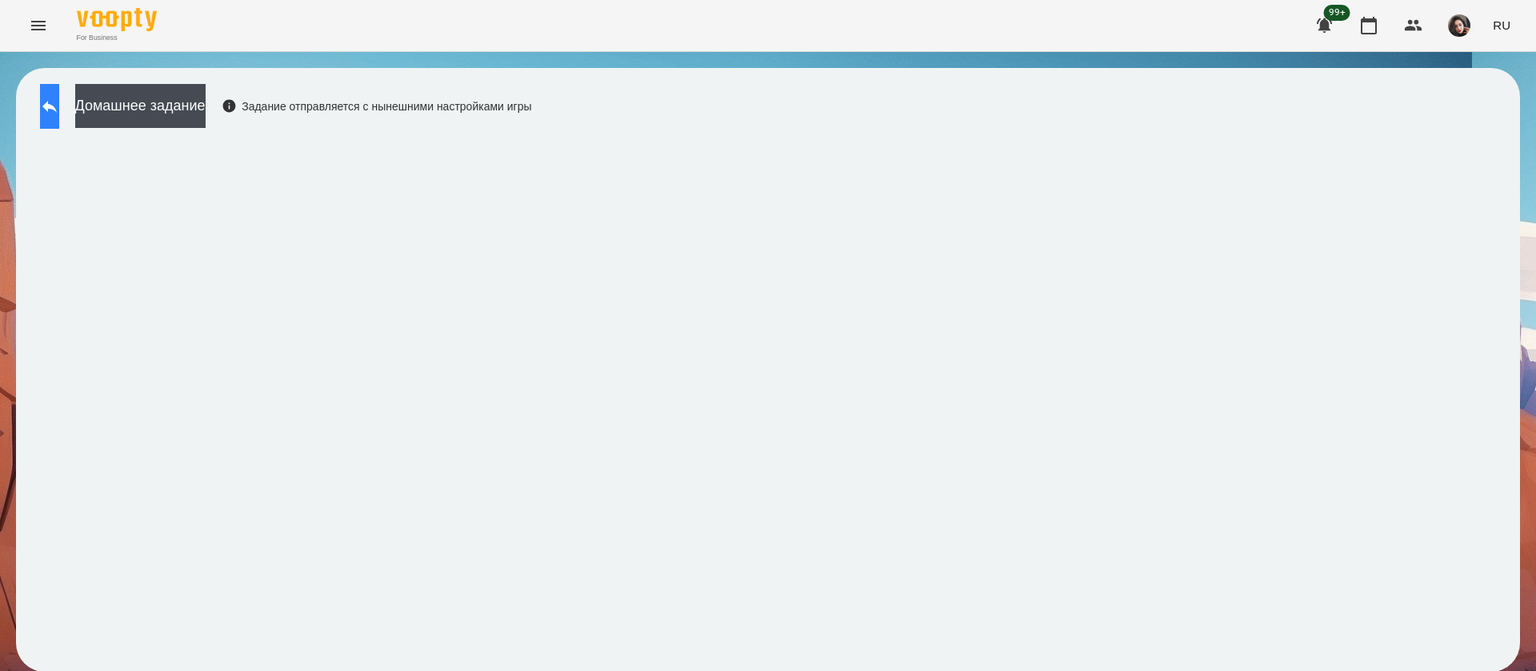
click at [48, 98] on button at bounding box center [49, 106] width 19 height 45
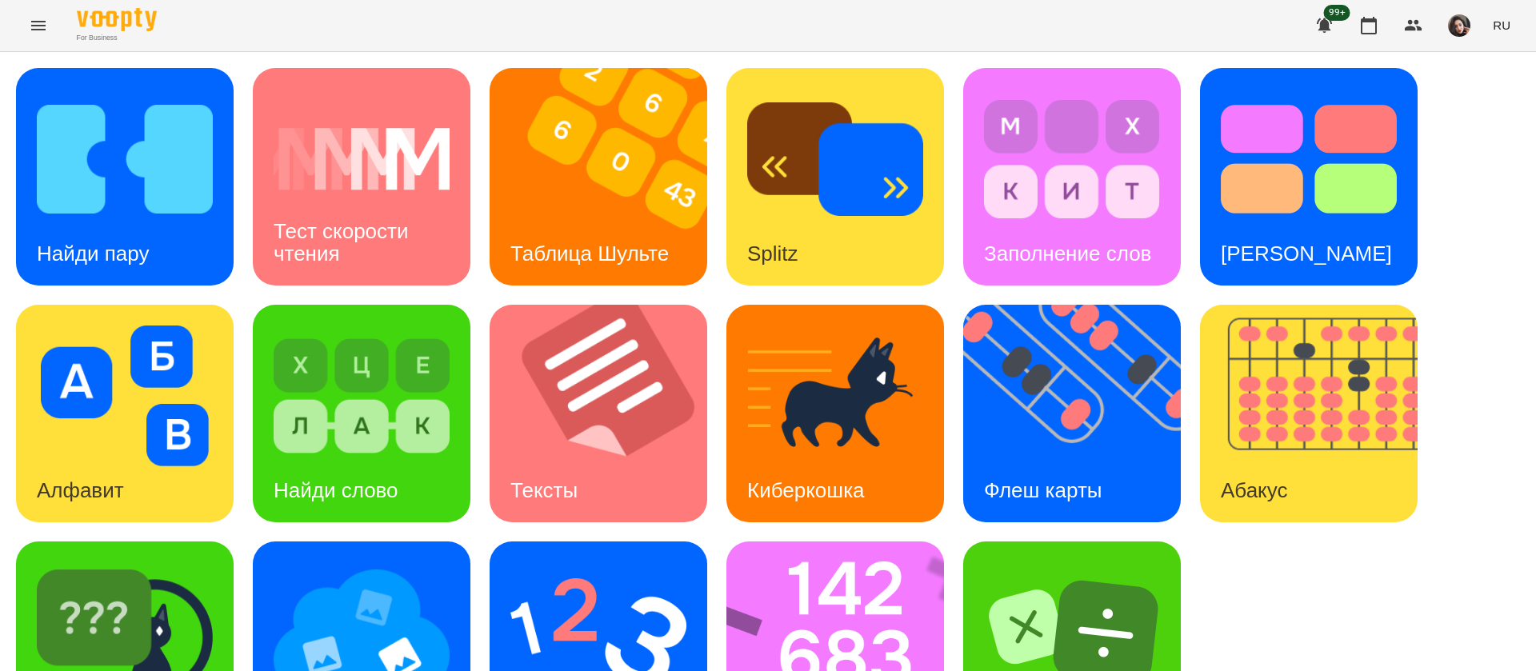
scroll to position [104, 0]
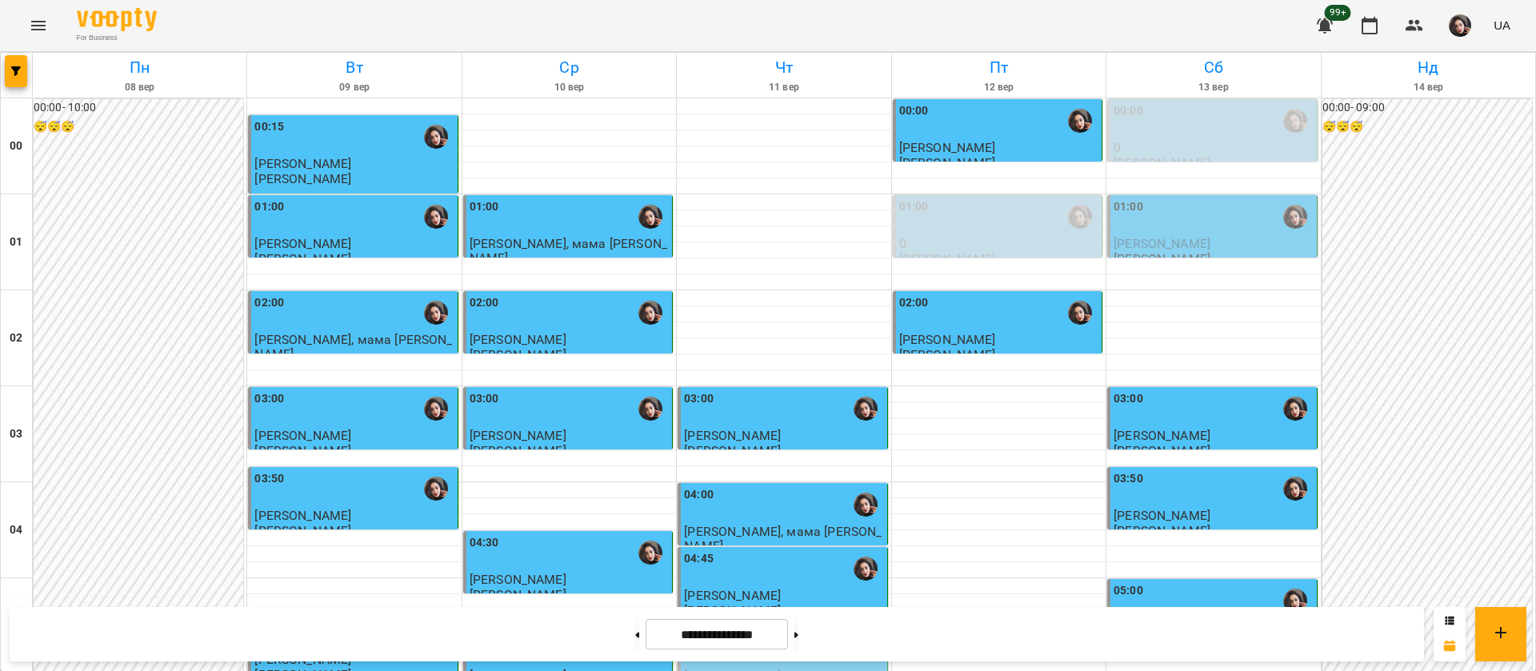
scroll to position [840, 0]
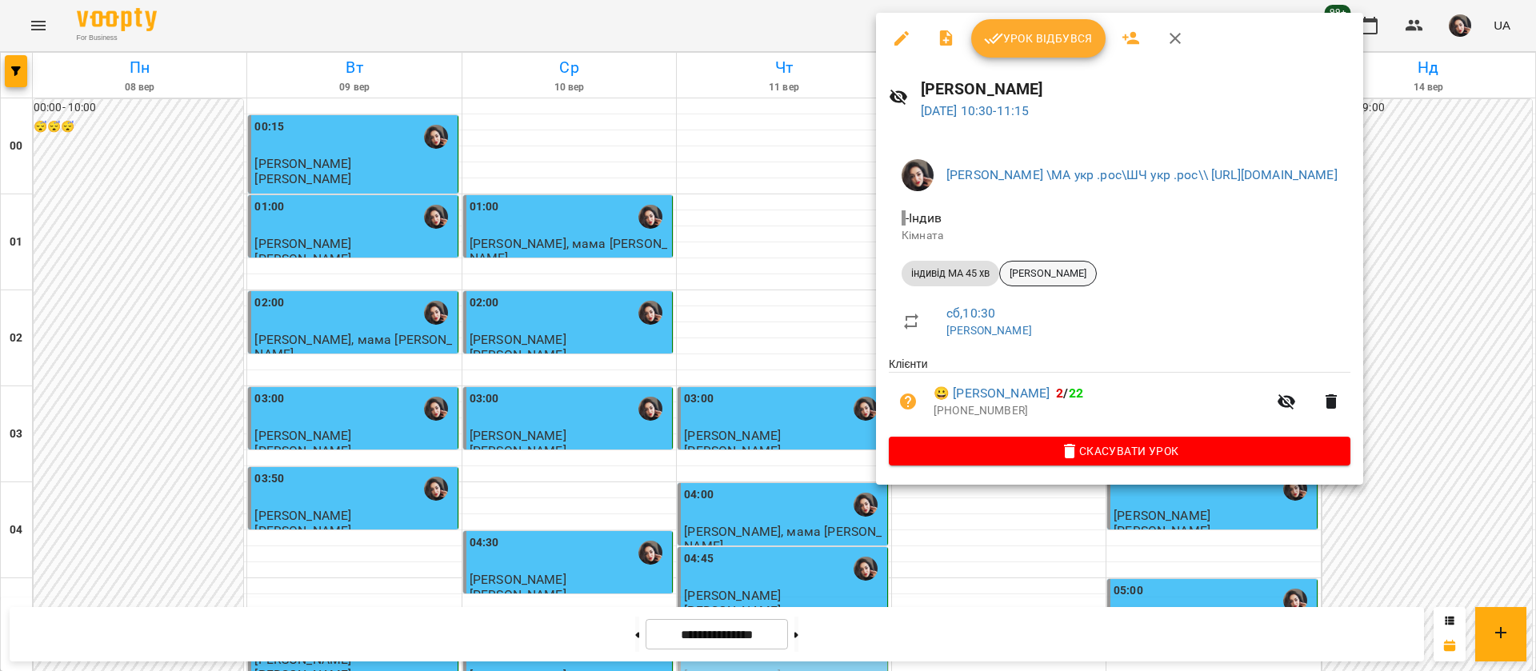
click at [1060, 278] on span "Dimitri Romansk" at bounding box center [1048, 273] width 96 height 14
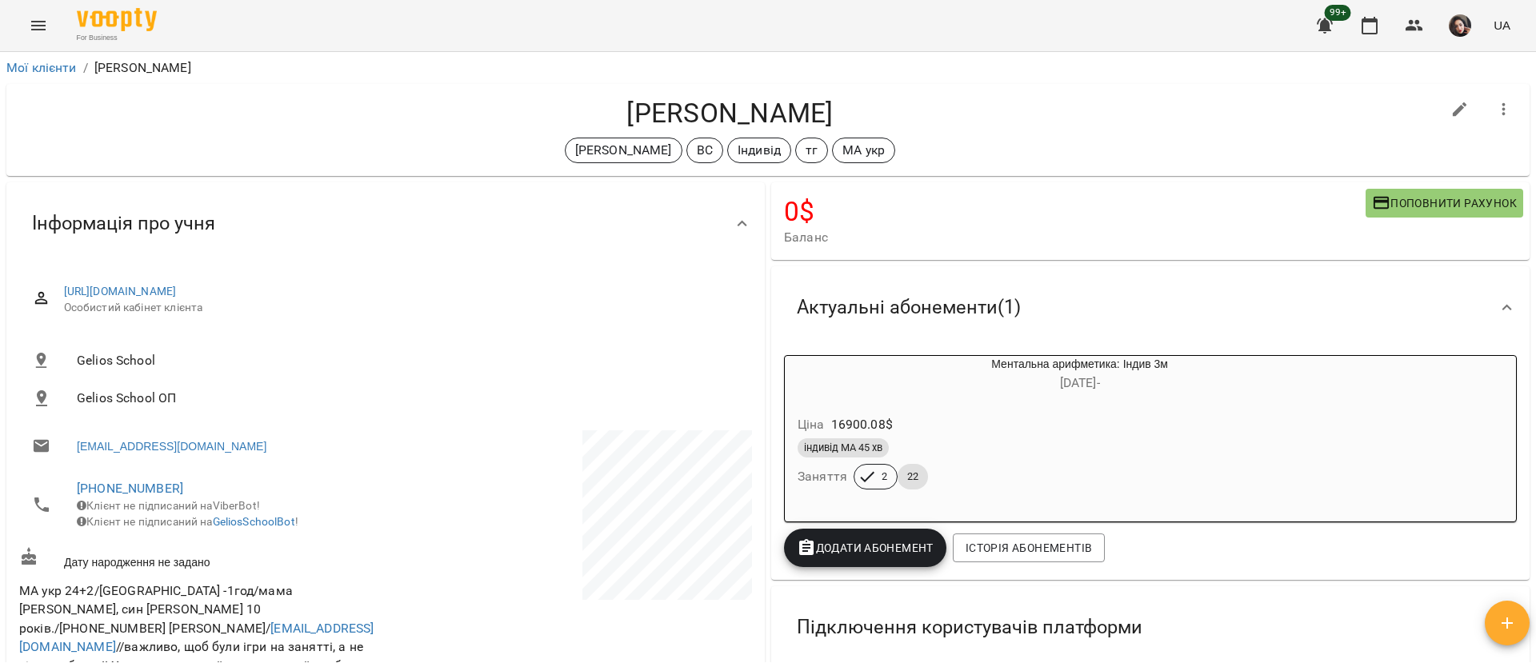
drag, startPoint x: 619, startPoint y: 114, endPoint x: 832, endPoint y: 104, distance: 213.9
click at [832, 104] on h4 "Dimitri Romansk" at bounding box center [730, 113] width 1422 height 33
copy h4 "Dimitri Romansk"
